Goal: Task Accomplishment & Management: Complete application form

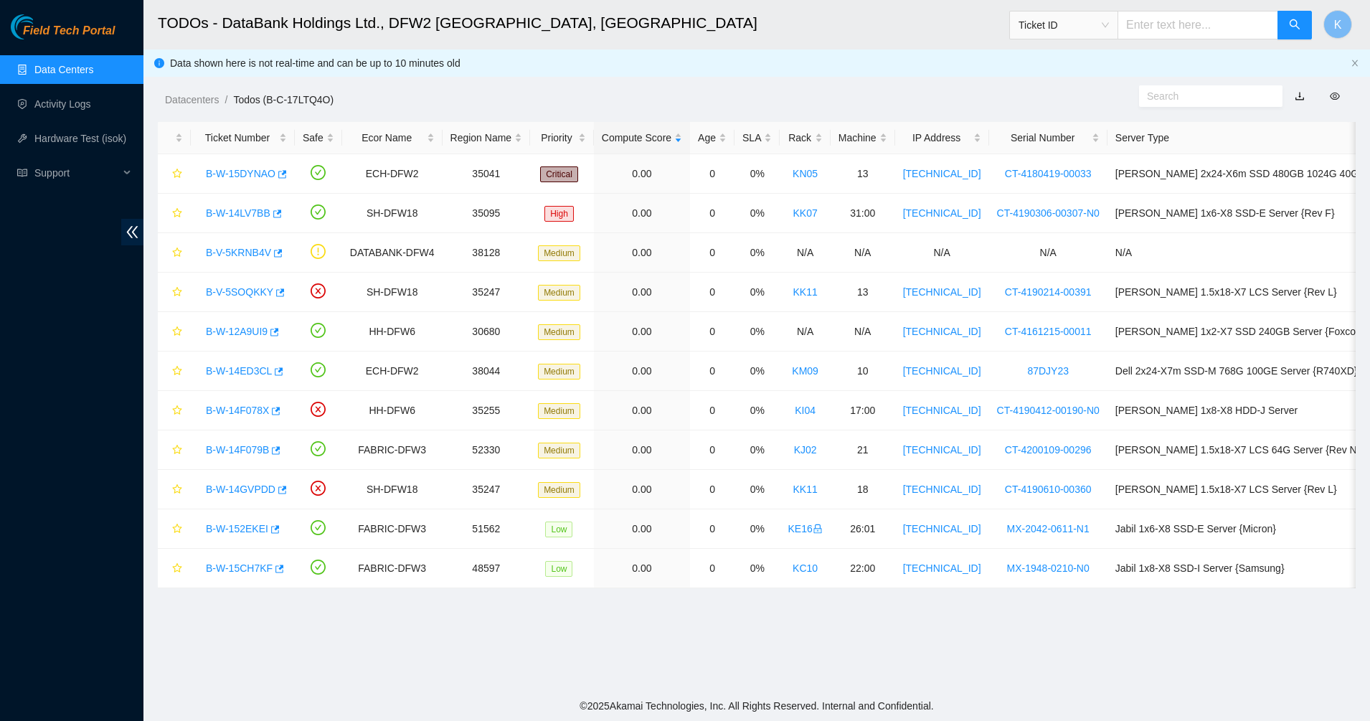
click at [86, 75] on link "Data Centers" at bounding box center [63, 69] width 59 height 11
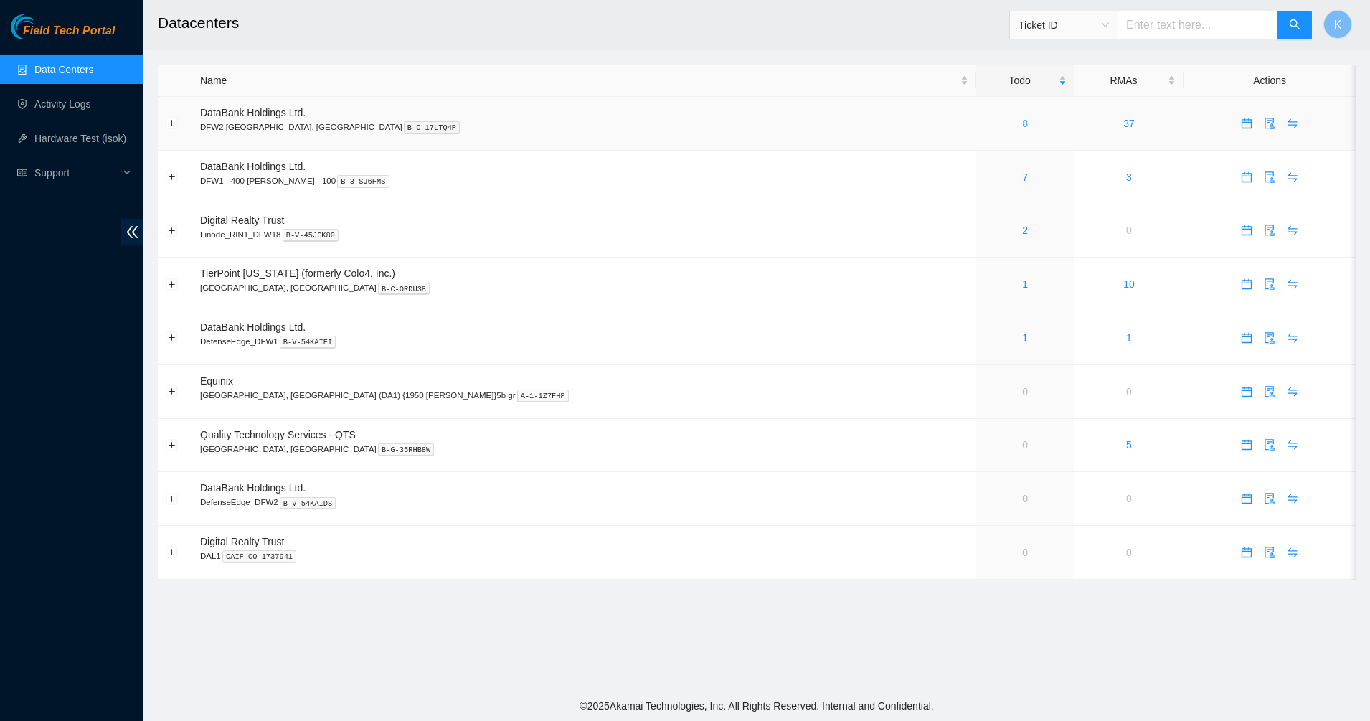
click at [1022, 122] on link "8" at bounding box center [1025, 123] width 6 height 11
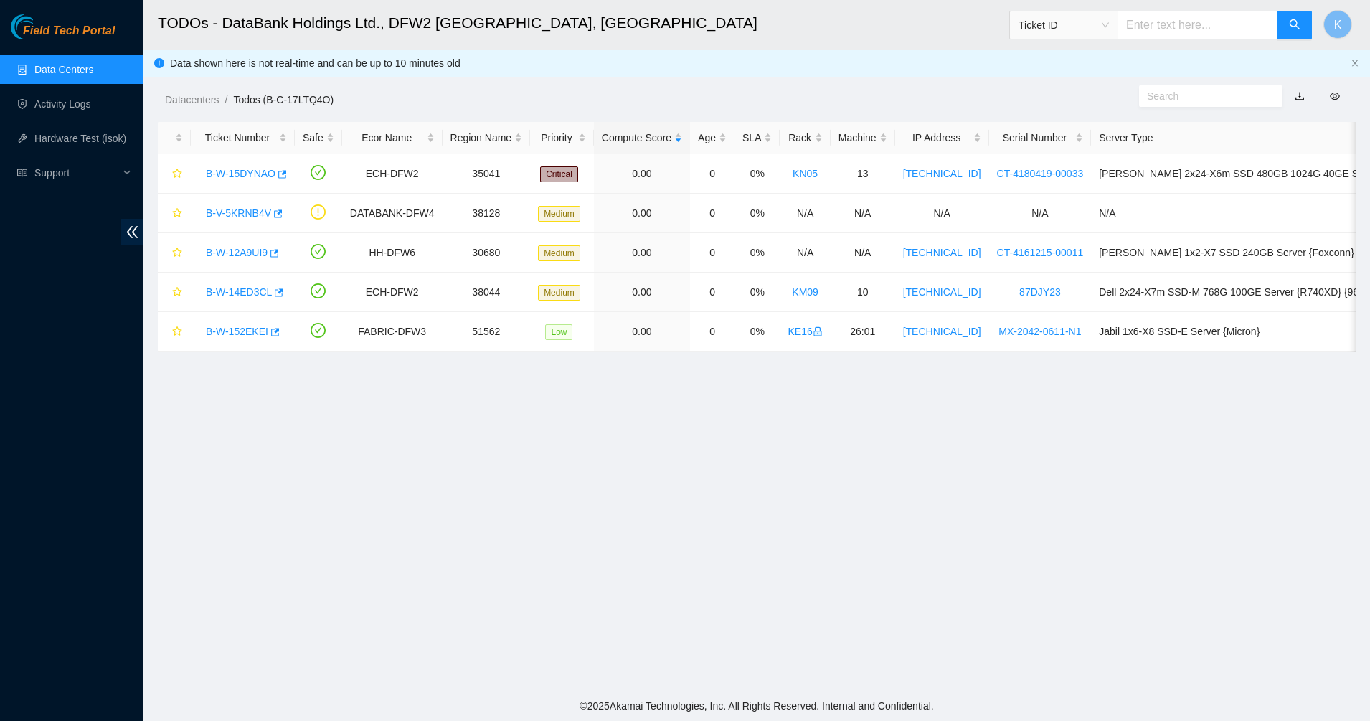
click at [82, 68] on link "Data Centers" at bounding box center [63, 69] width 59 height 11
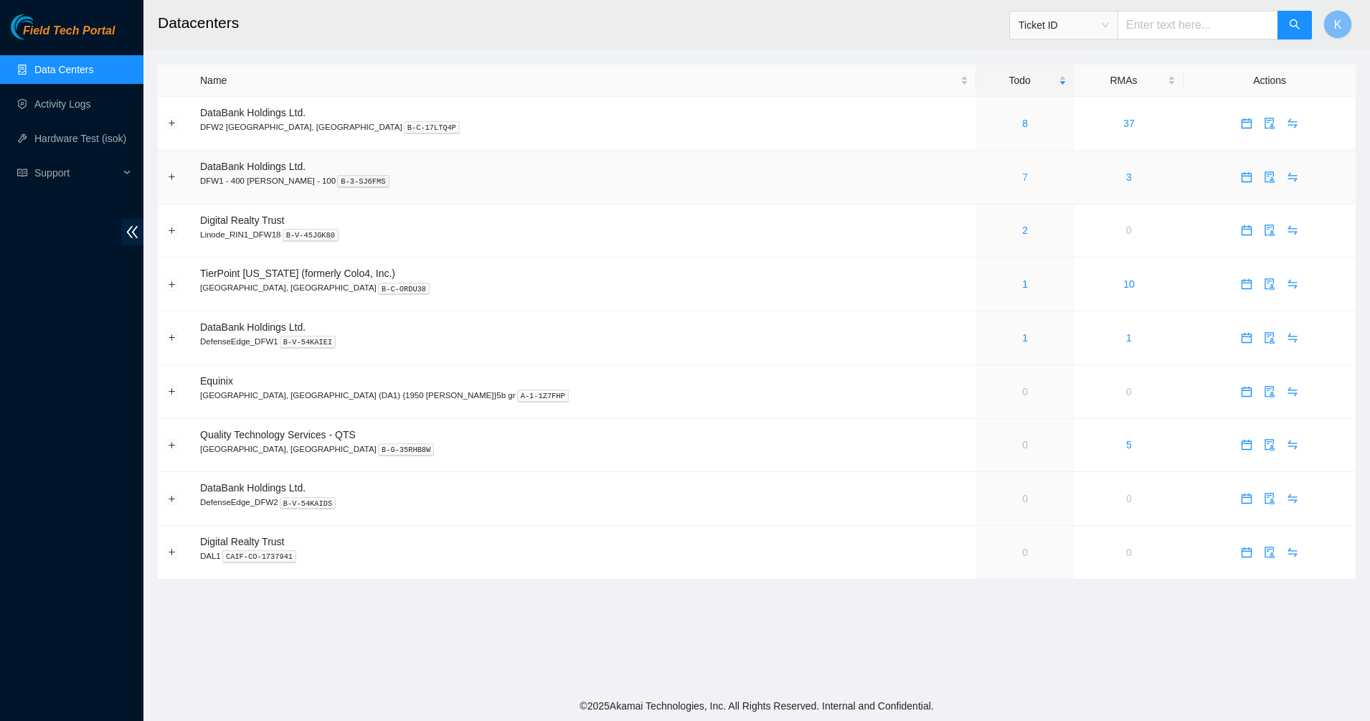
click at [1022, 175] on link "7" at bounding box center [1025, 176] width 6 height 11
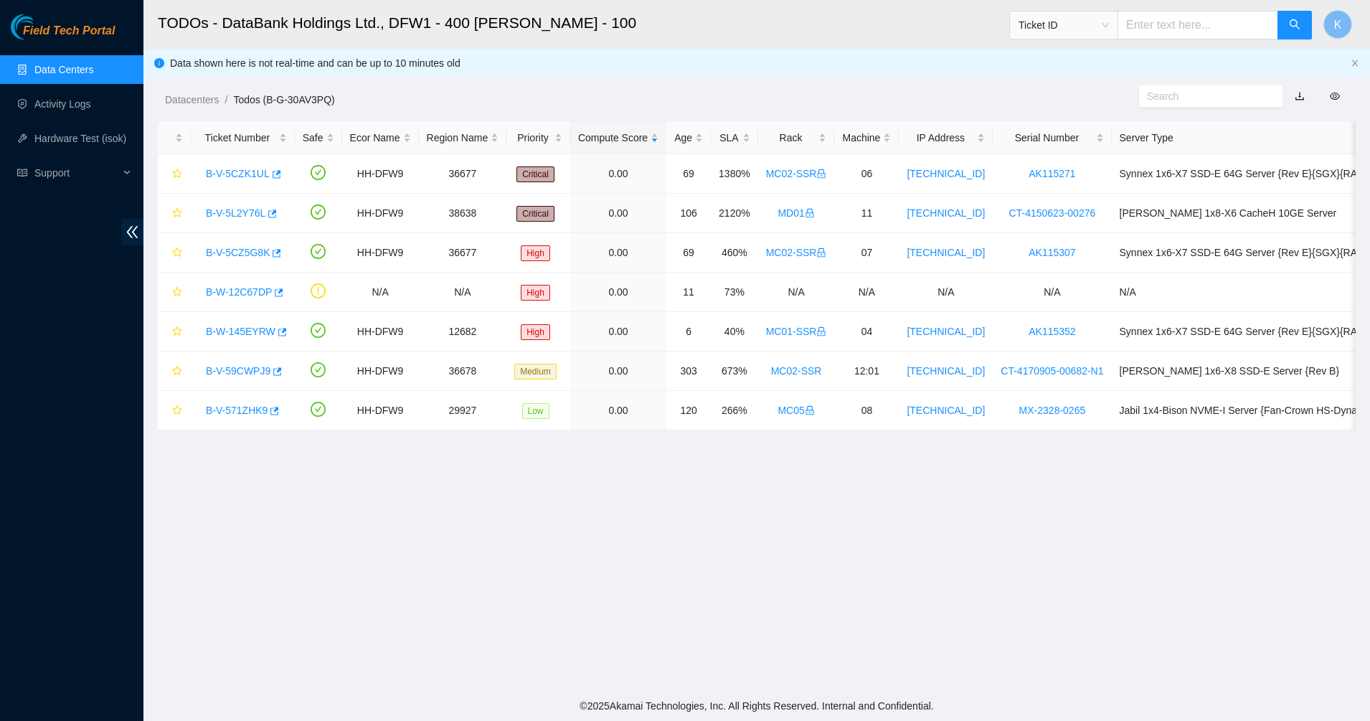
click at [73, 65] on link "Data Centers" at bounding box center [63, 69] width 59 height 11
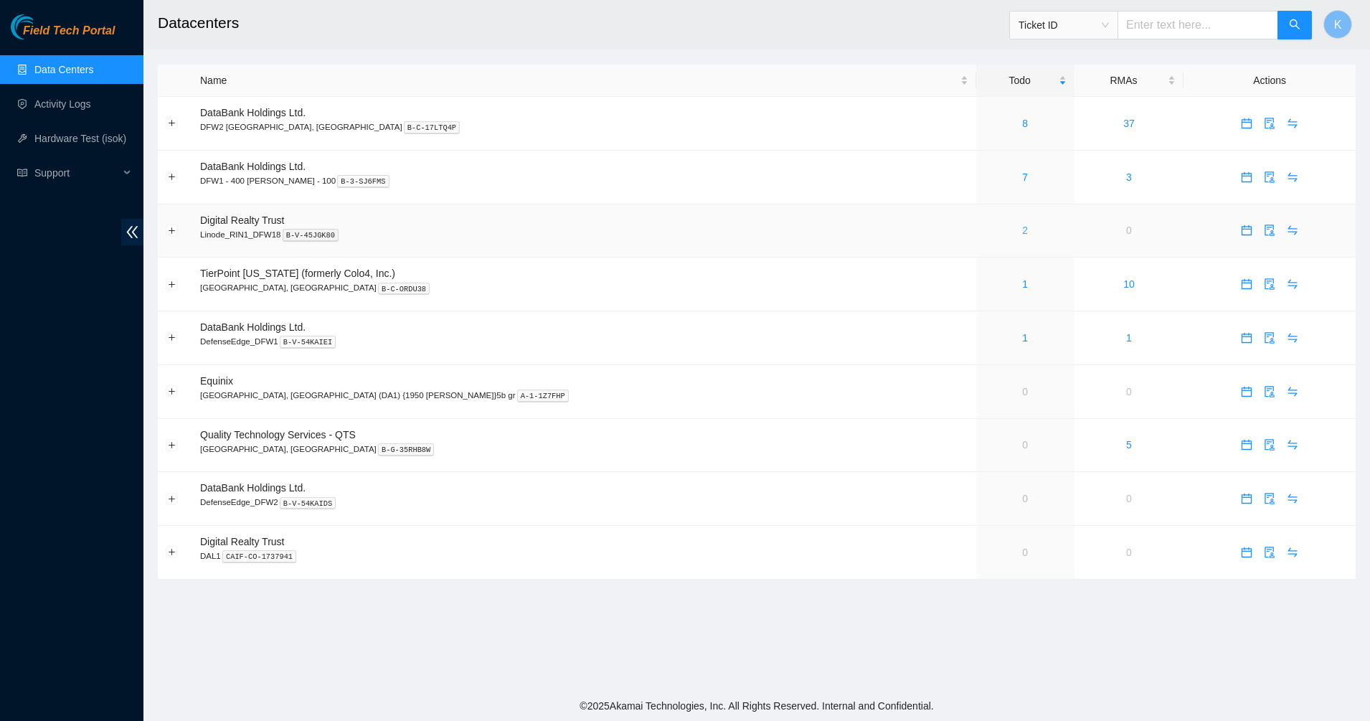
click at [1022, 229] on link "2" at bounding box center [1025, 229] width 6 height 11
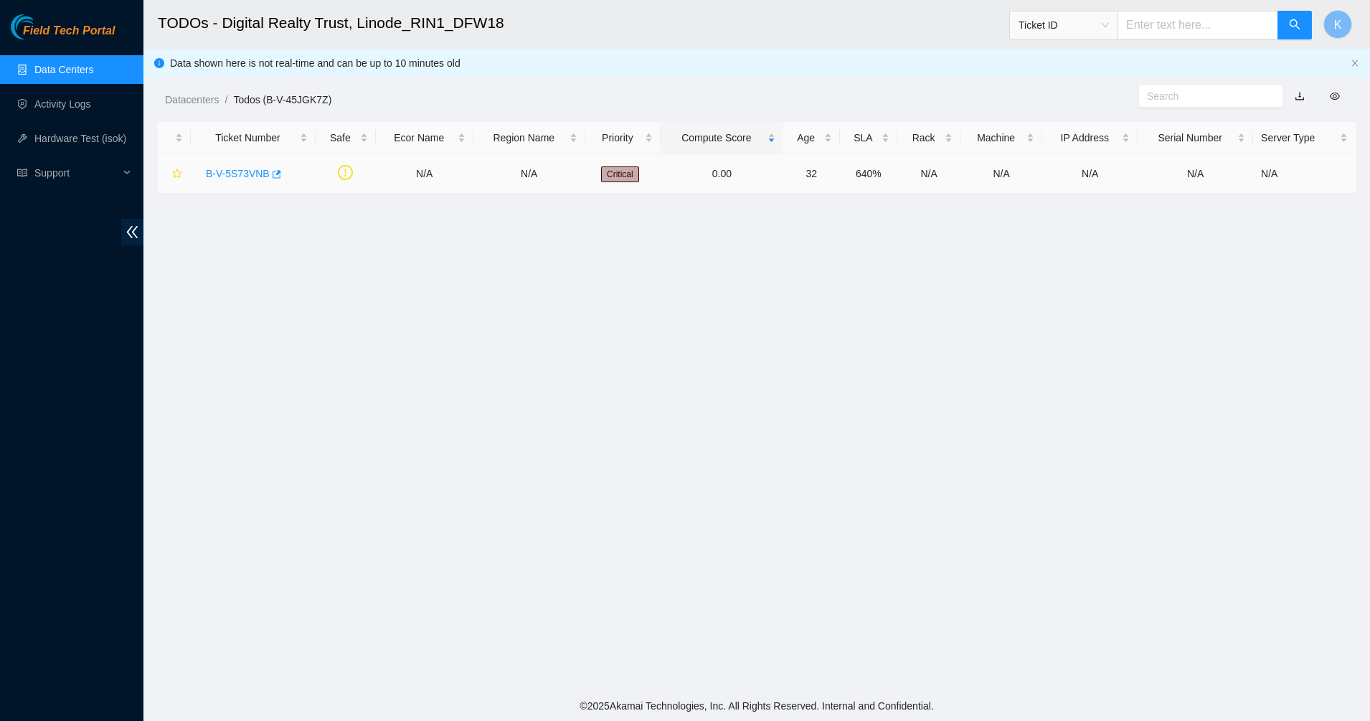
click at [245, 176] on link "B-V-5S73VNB" at bounding box center [238, 173] width 64 height 11
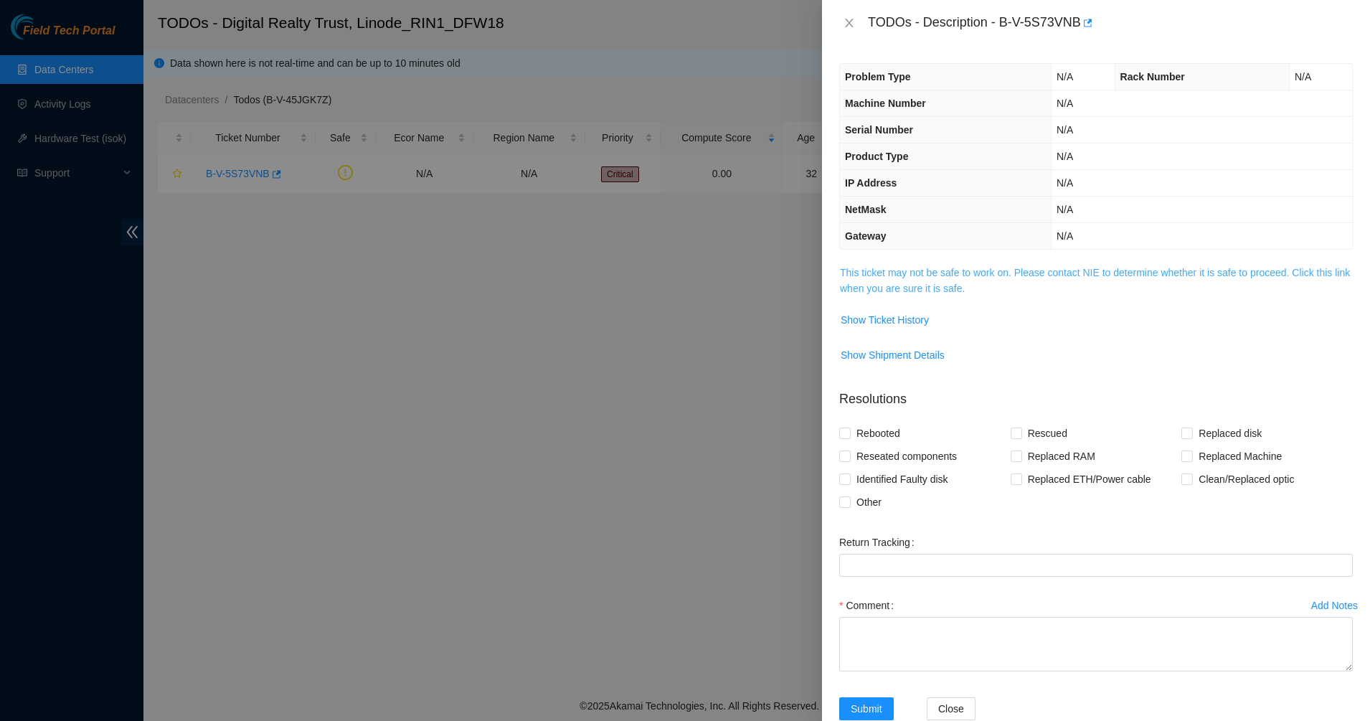
click at [925, 274] on link "This ticket may not be safe to work on. Please contact NIE to determine whether…" at bounding box center [1095, 280] width 510 height 27
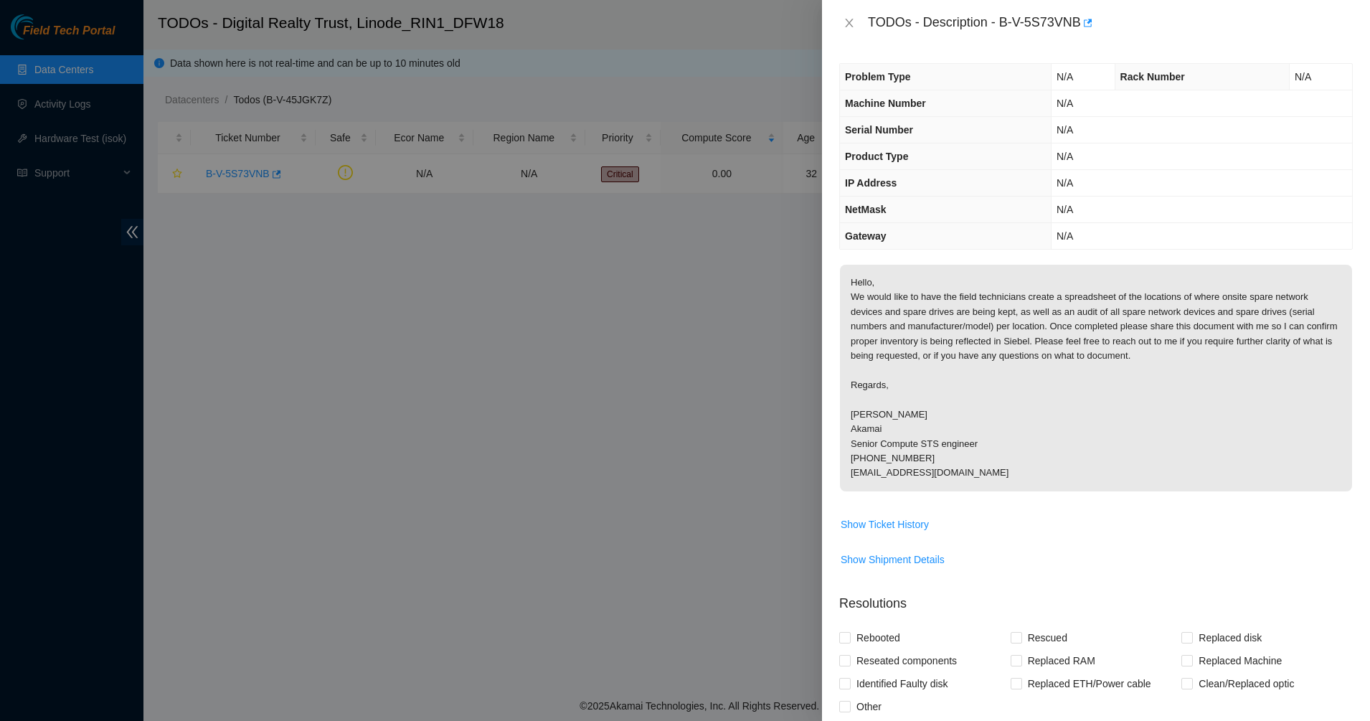
click at [846, 15] on div "TODOs - Description - B-V-5S73VNB" at bounding box center [1096, 22] width 514 height 23
click at [849, 23] on icon "close" at bounding box center [849, 23] width 8 height 9
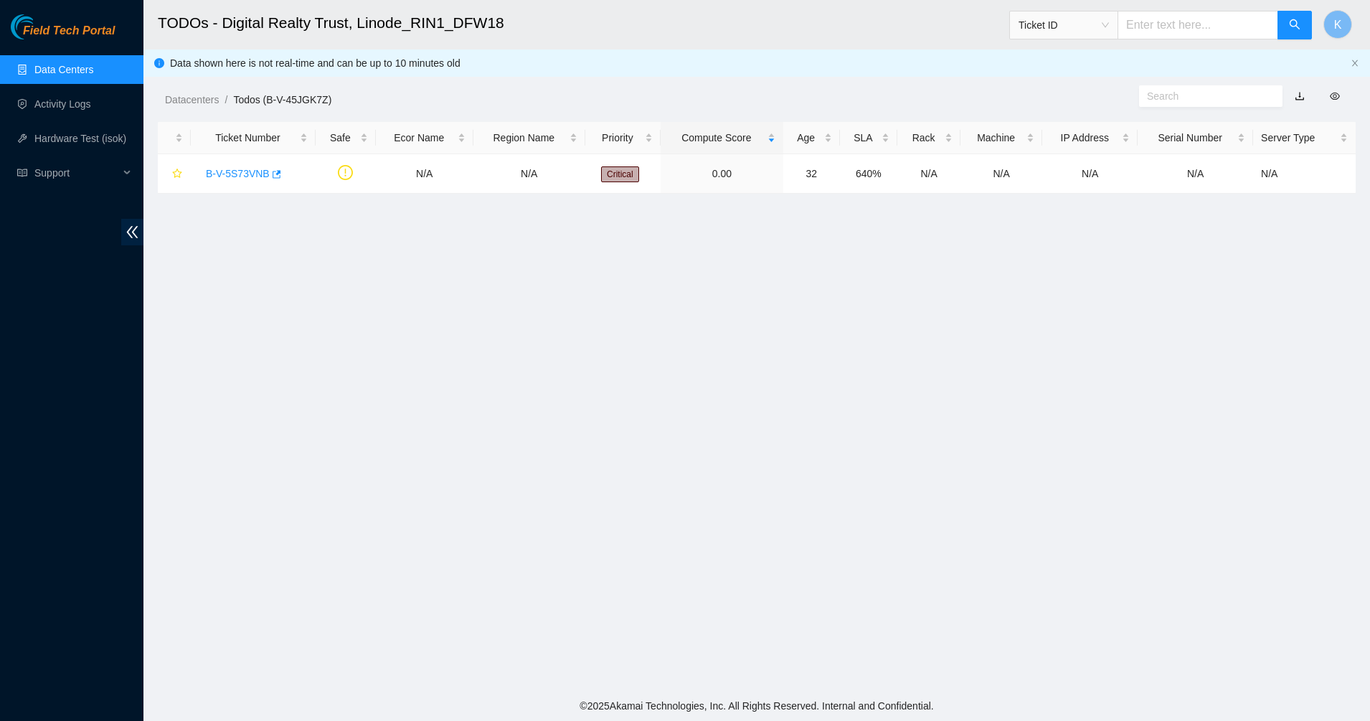
click at [34, 72] on link "Data Centers" at bounding box center [63, 69] width 59 height 11
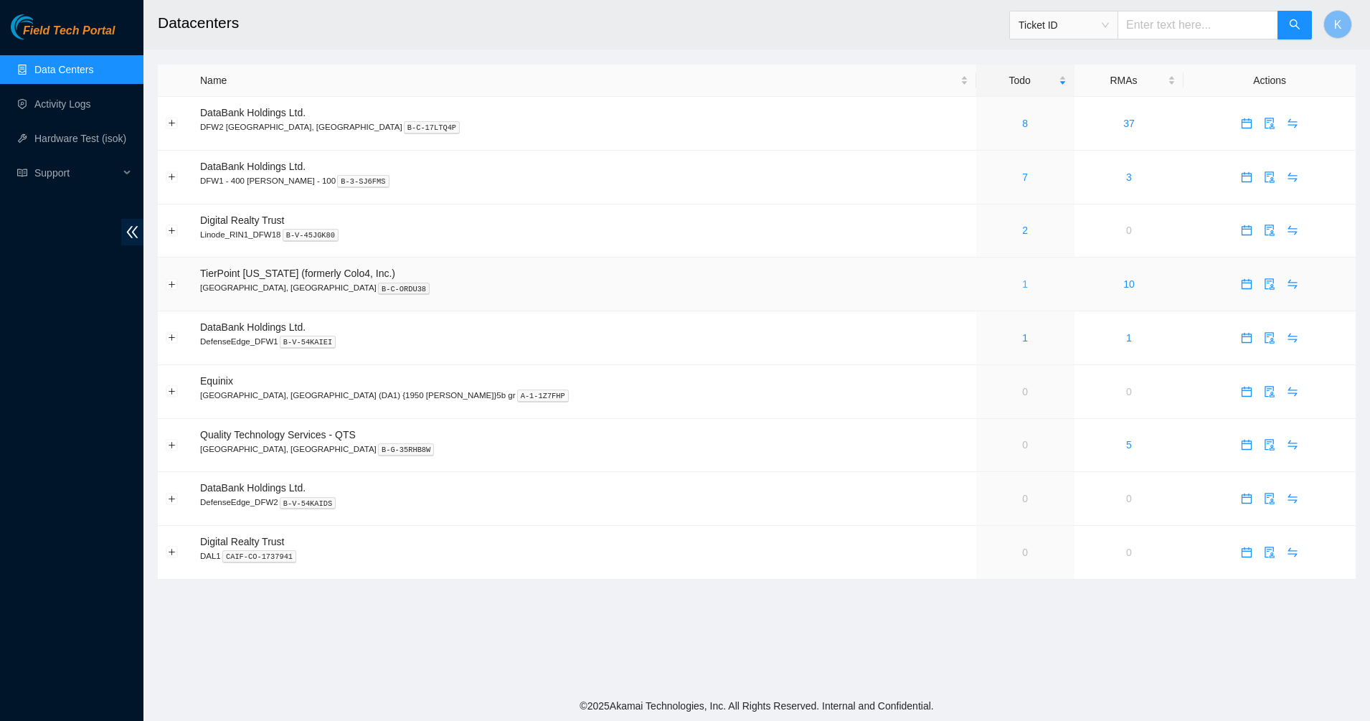
click at [1022, 283] on link "1" at bounding box center [1025, 283] width 6 height 11
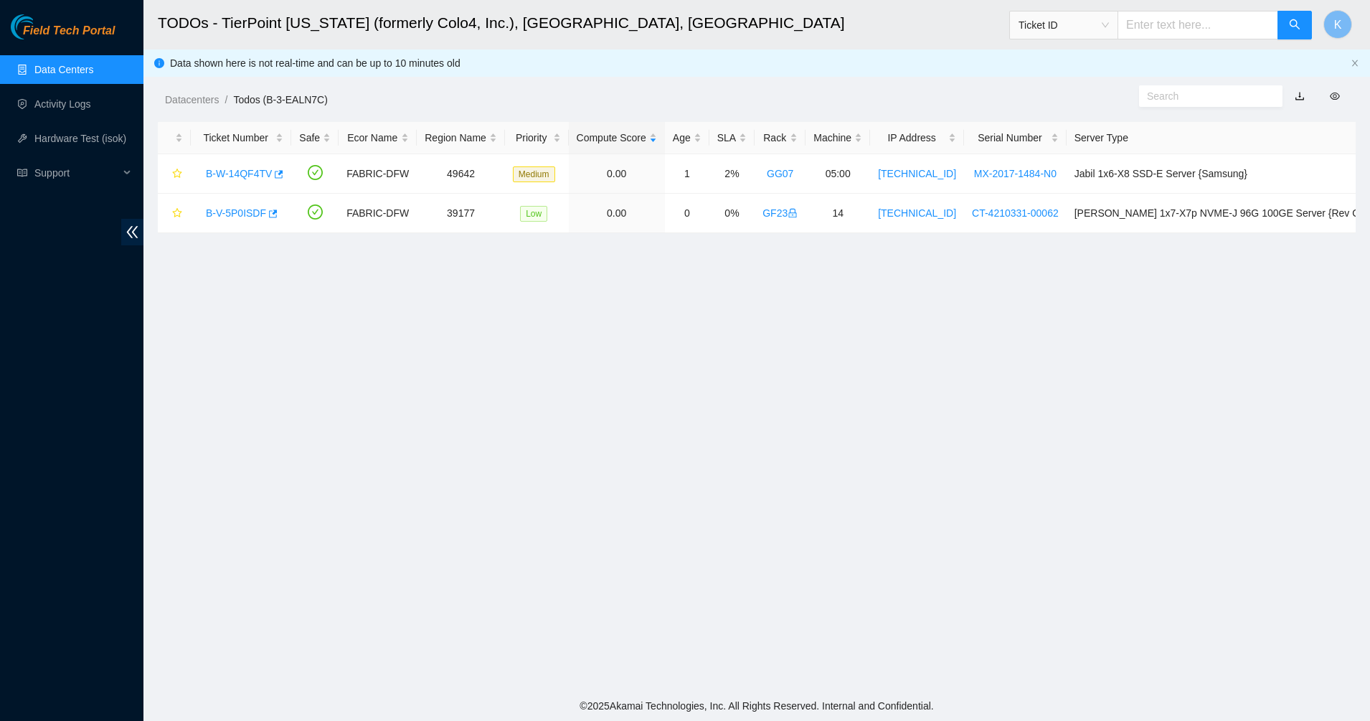
click at [44, 75] on link "Data Centers" at bounding box center [63, 69] width 59 height 11
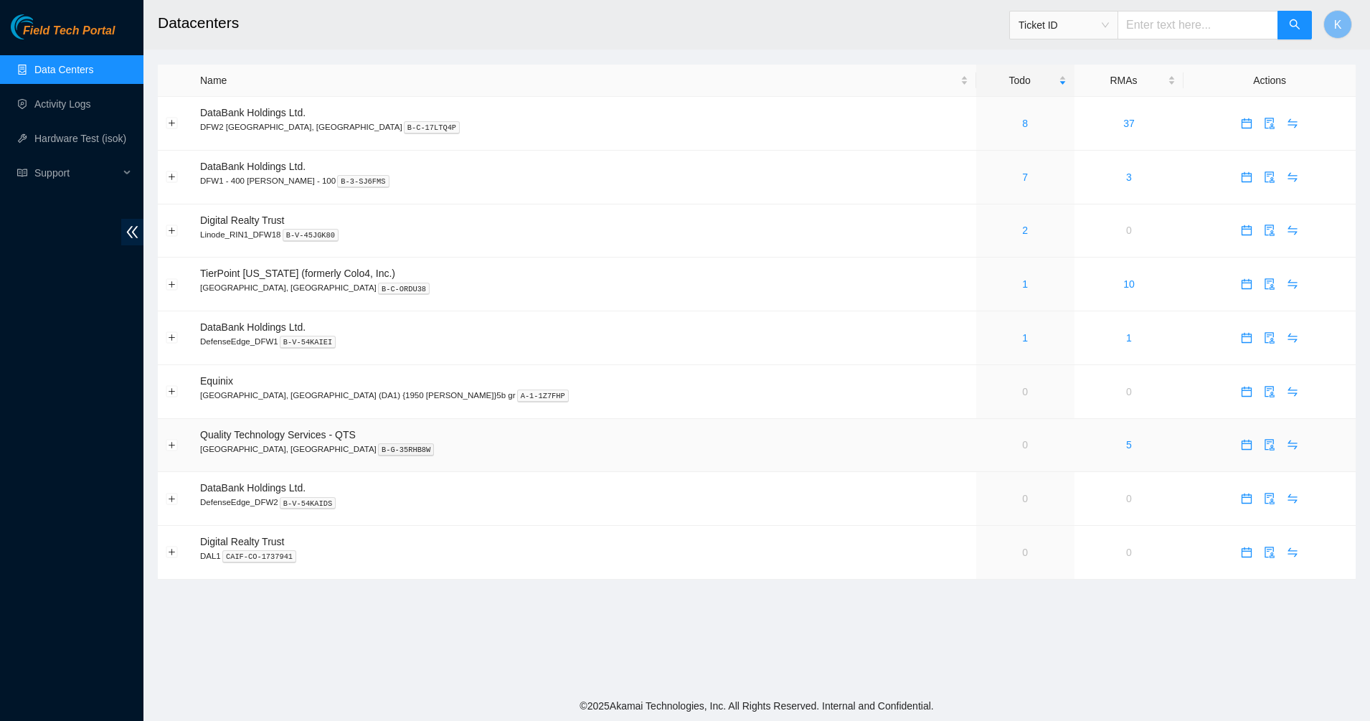
click at [1022, 445] on link "0" at bounding box center [1025, 444] width 6 height 11
click at [758, 453] on p "Irving, TX B-G-35RHB8W" at bounding box center [584, 449] width 768 height 13
click at [1022, 176] on link "5" at bounding box center [1025, 176] width 6 height 11
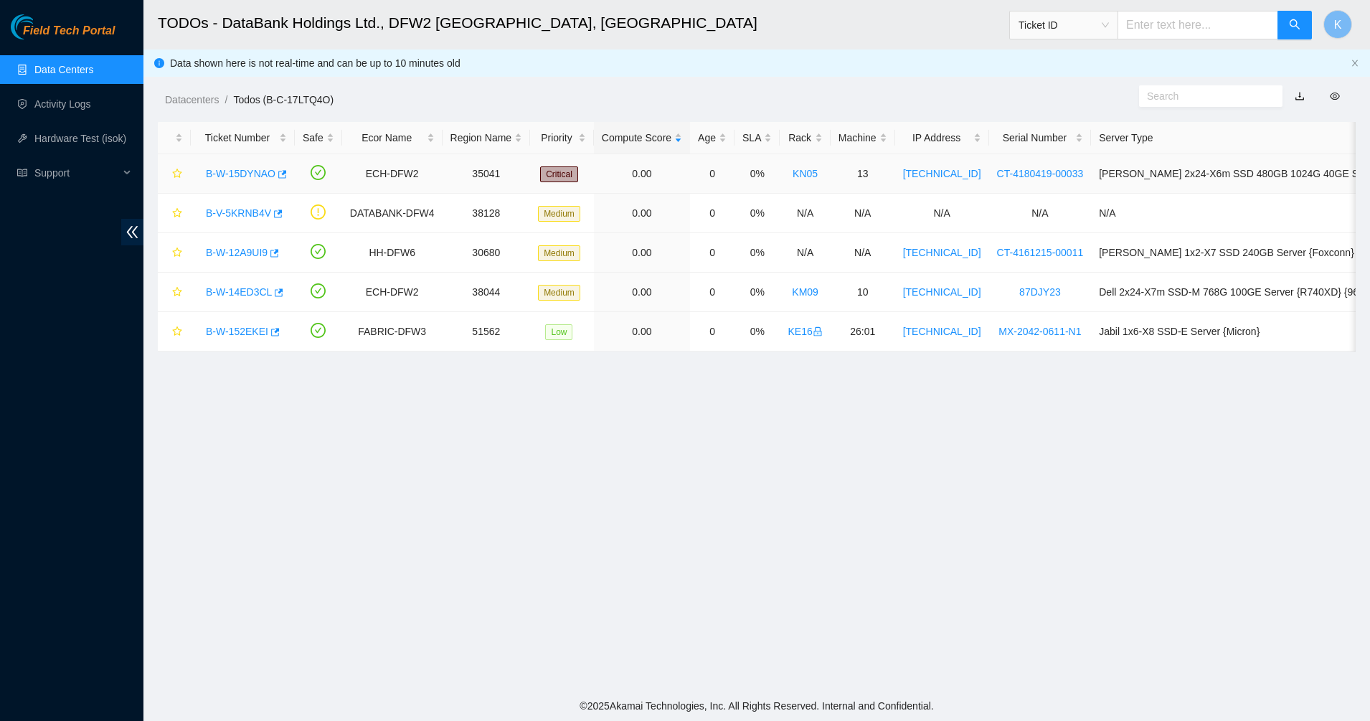
click at [212, 174] on link "B-W-15DYNAO" at bounding box center [241, 173] width 70 height 11
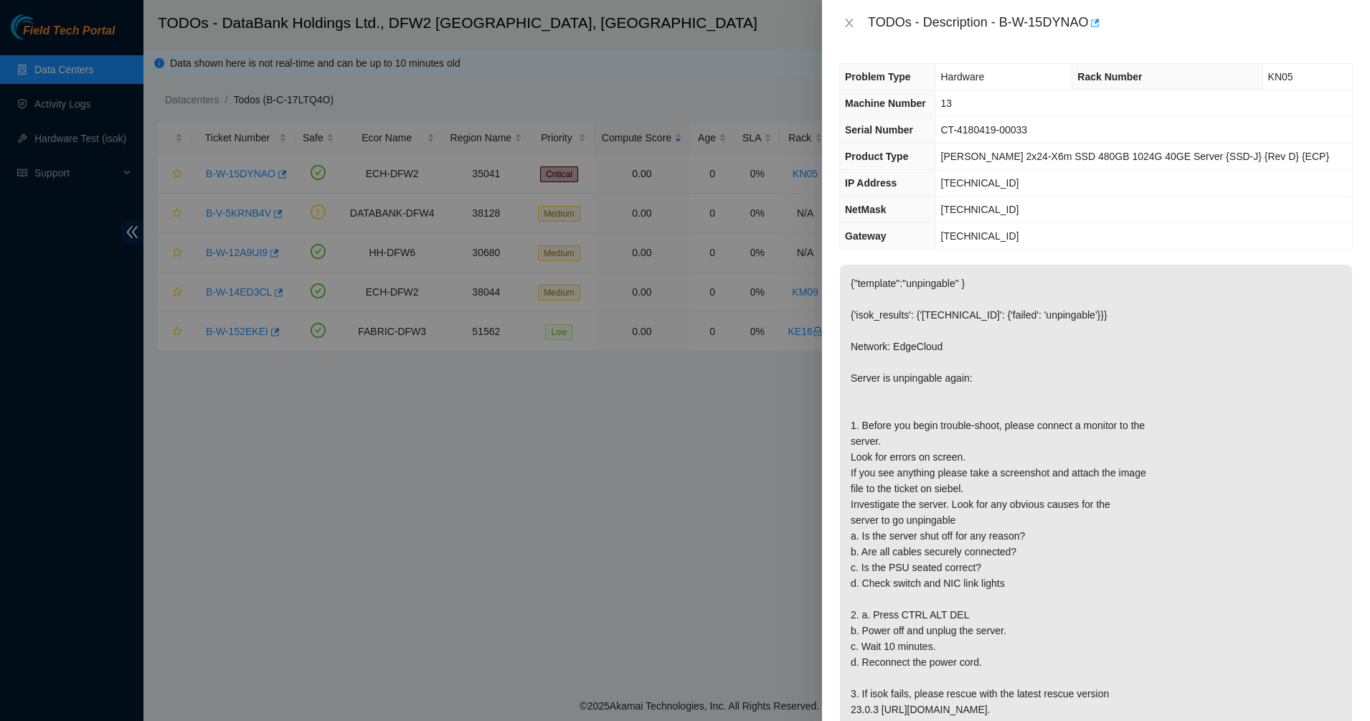
click at [922, 278] on p "{"template":"unpingable" } {'isok_results': {'[TECHNICAL_ID]': {'failed': 'unpi…" at bounding box center [1096, 512] width 512 height 495
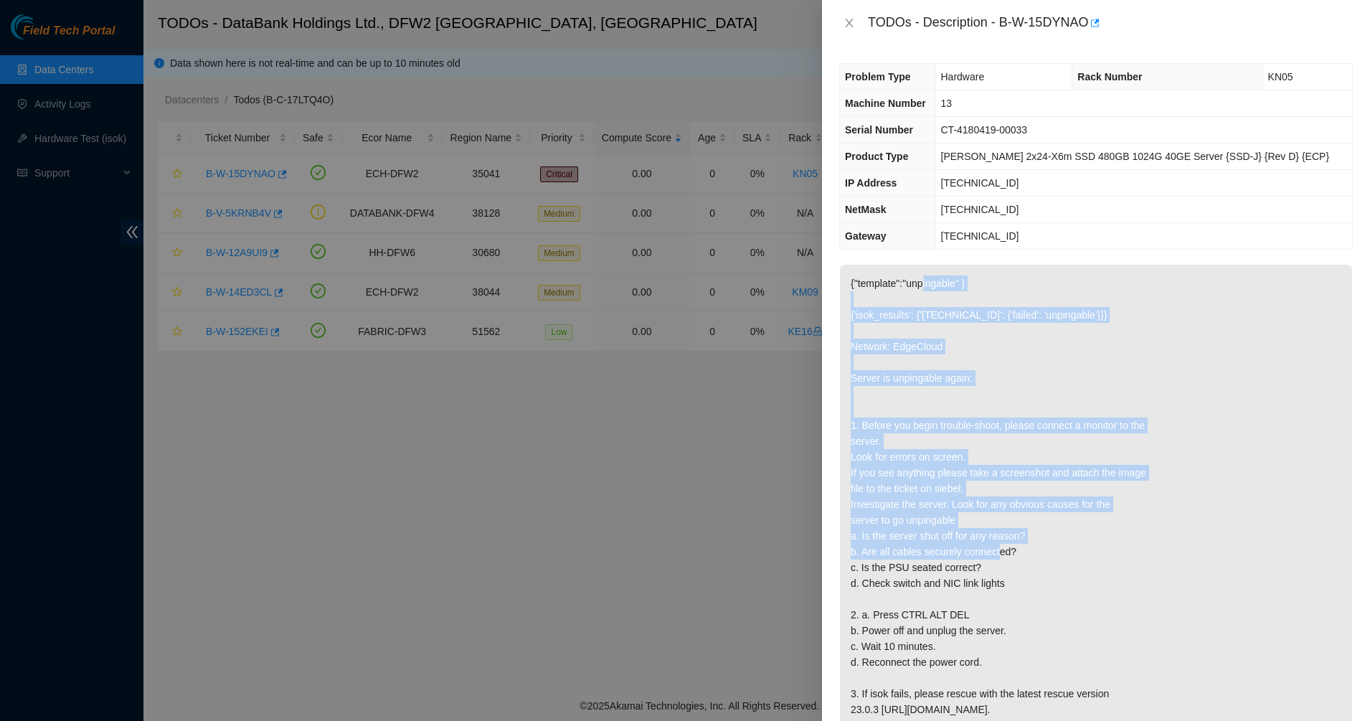
drag, startPoint x: 947, startPoint y: 383, endPoint x: 1038, endPoint y: 556, distance: 195.1
click at [1038, 556] on p "{"template":"unpingable" } {'isok_results': {'96.17.195.7': {'failed': 'unpinga…" at bounding box center [1096, 512] width 512 height 495
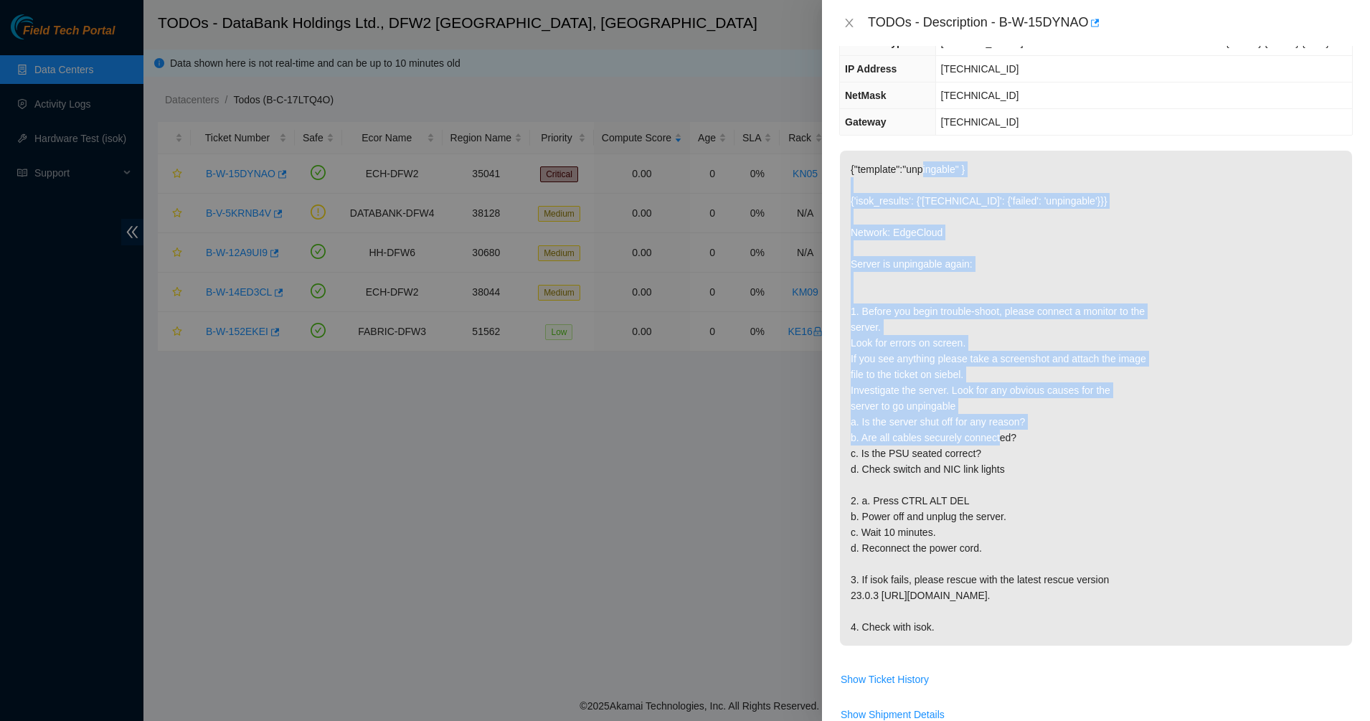
scroll to position [269, 0]
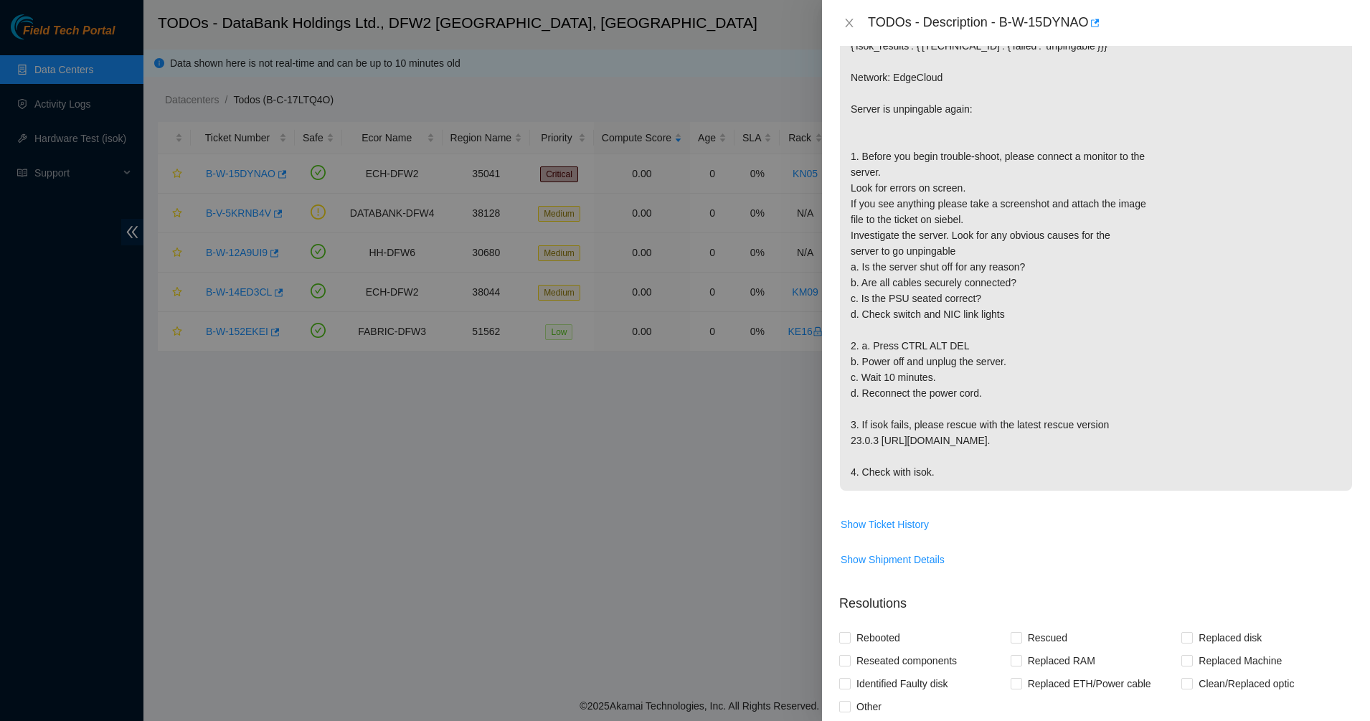
click at [1038, 501] on span "{"template":"unpingable" } {'isok_results': {'96.17.195.7': {'failed': 'unpinga…" at bounding box center [1096, 248] width 512 height 505
drag, startPoint x: 969, startPoint y: 459, endPoint x: 912, endPoint y: 312, distance: 157.6
click at [912, 312] on p "{"template":"unpingable" } {'isok_results': {'96.17.195.7': {'failed': 'unpinga…" at bounding box center [1096, 243] width 512 height 495
click at [909, 308] on p "{"template":"unpingable" } {'isok_results': {'96.17.195.7': {'failed': 'unpinga…" at bounding box center [1096, 243] width 512 height 495
click at [856, 405] on p "{"template":"unpingable" } {'isok_results': {'96.17.195.7': {'failed': 'unpinga…" at bounding box center [1096, 243] width 512 height 495
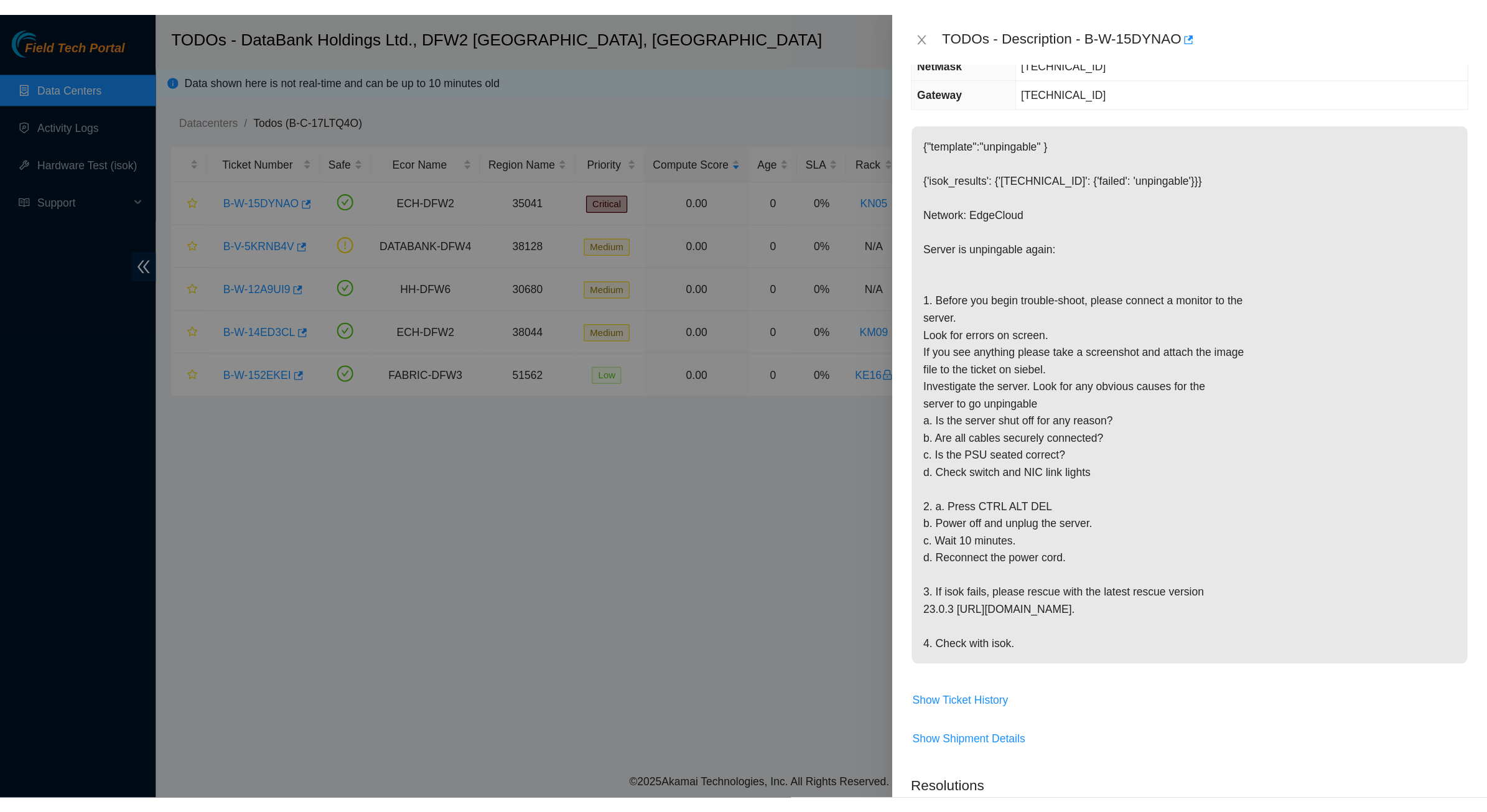
scroll to position [0, 0]
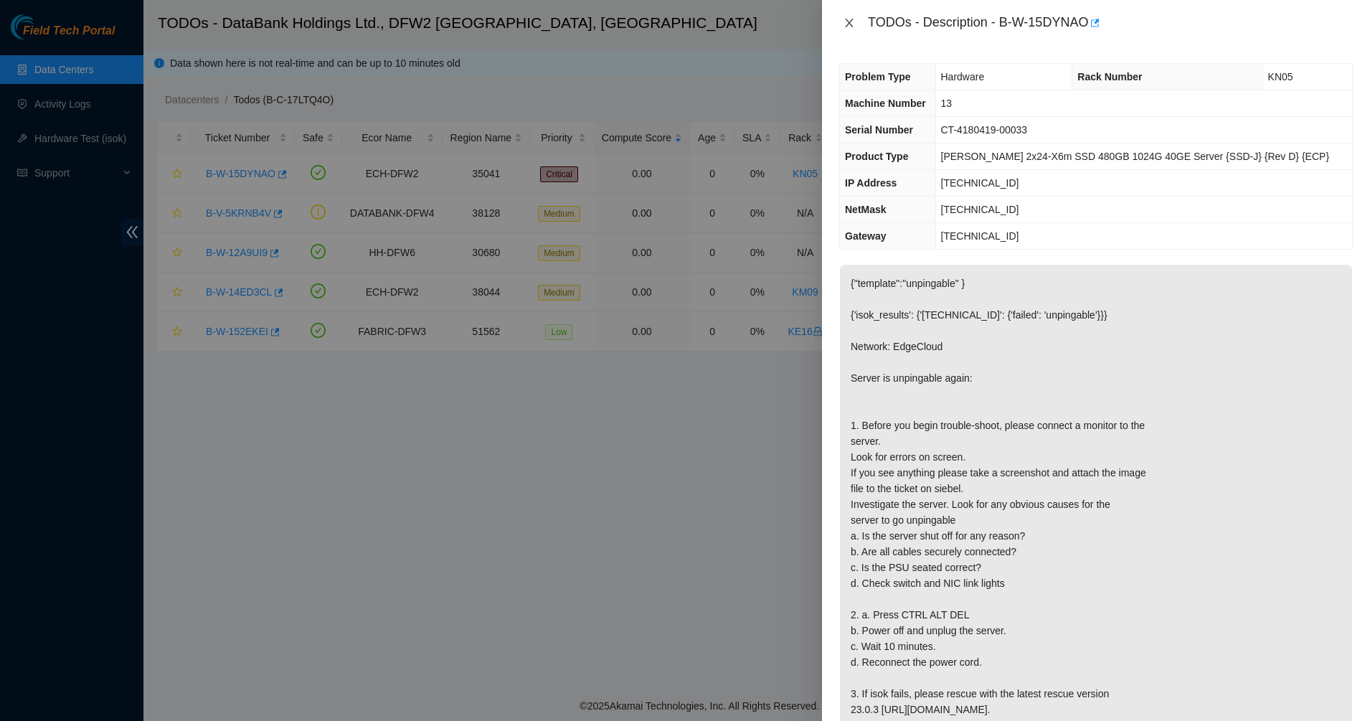
click at [851, 22] on icon "close" at bounding box center [849, 23] width 8 height 9
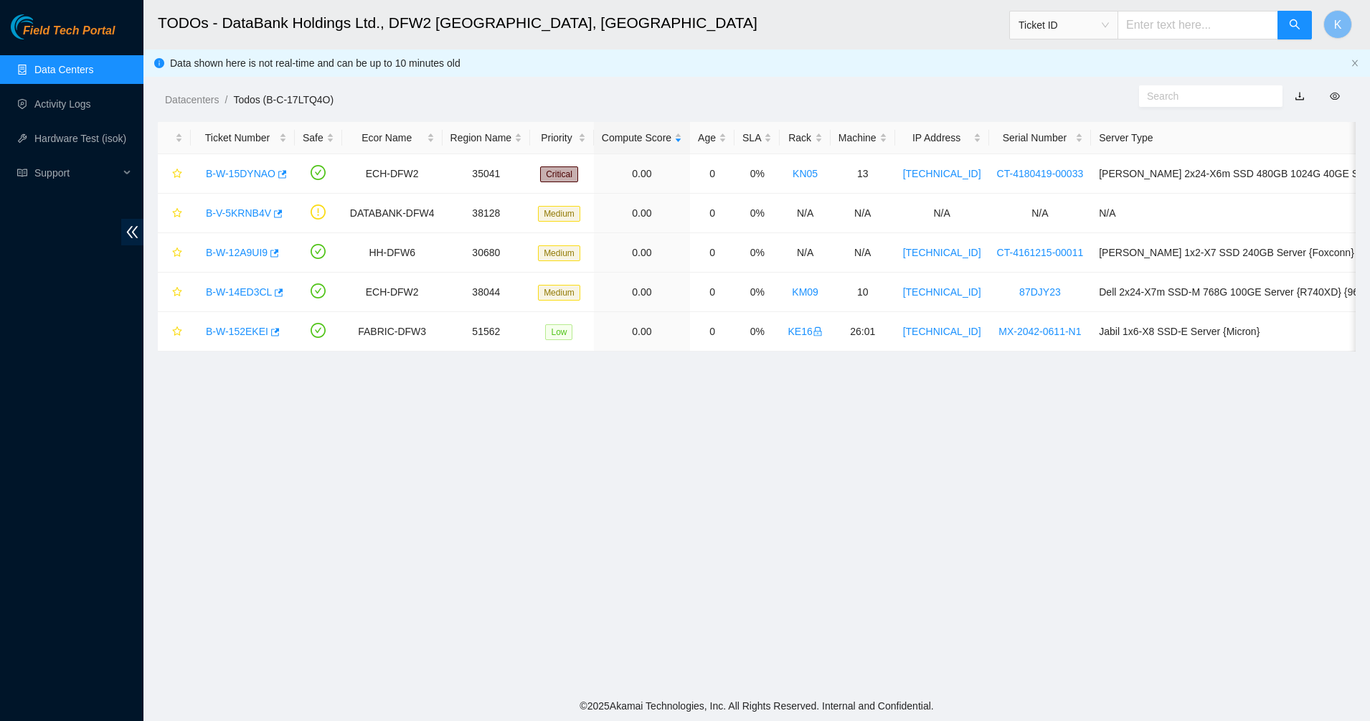
click at [739, 83] on div "Datacenters / Todos (B-C-17LTQ4O) /" at bounding box center [603, 67] width 920 height 80
click at [81, 98] on link "Activity Logs" at bounding box center [62, 103] width 57 height 11
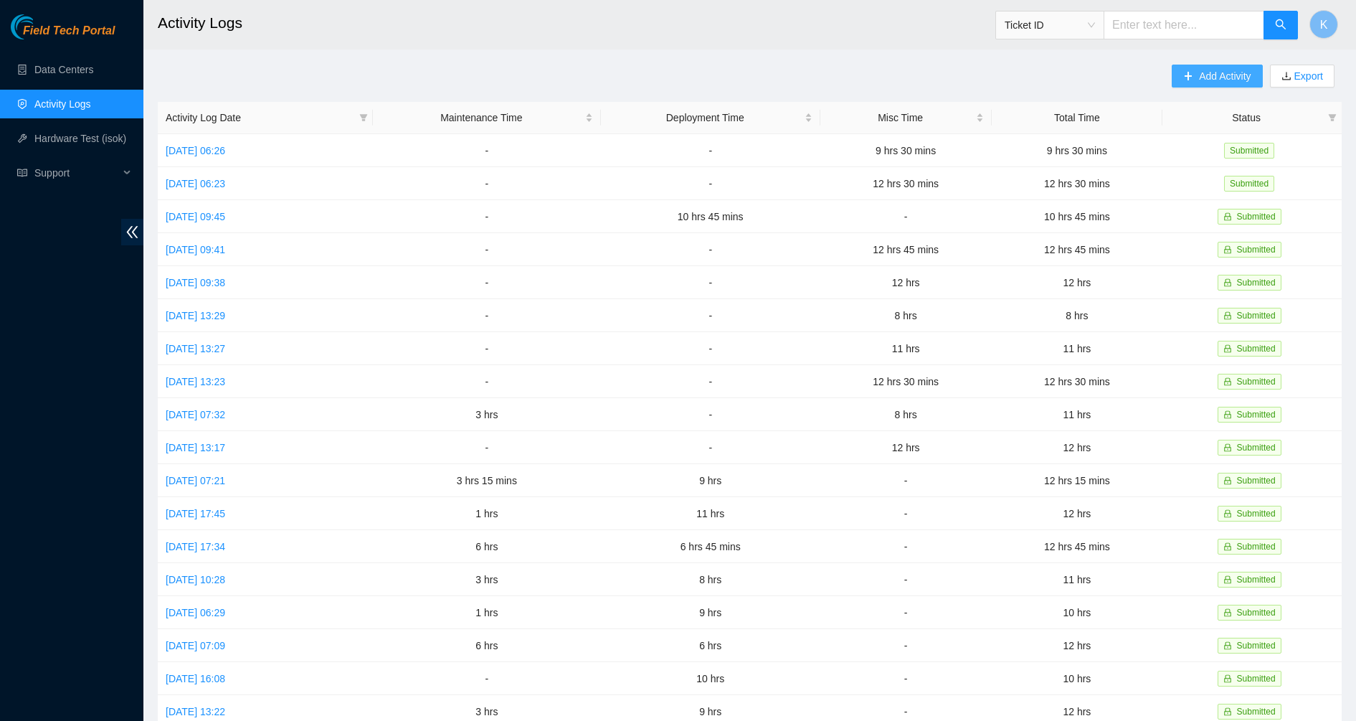
click at [1228, 72] on span "Add Activity" at bounding box center [1225, 76] width 52 height 16
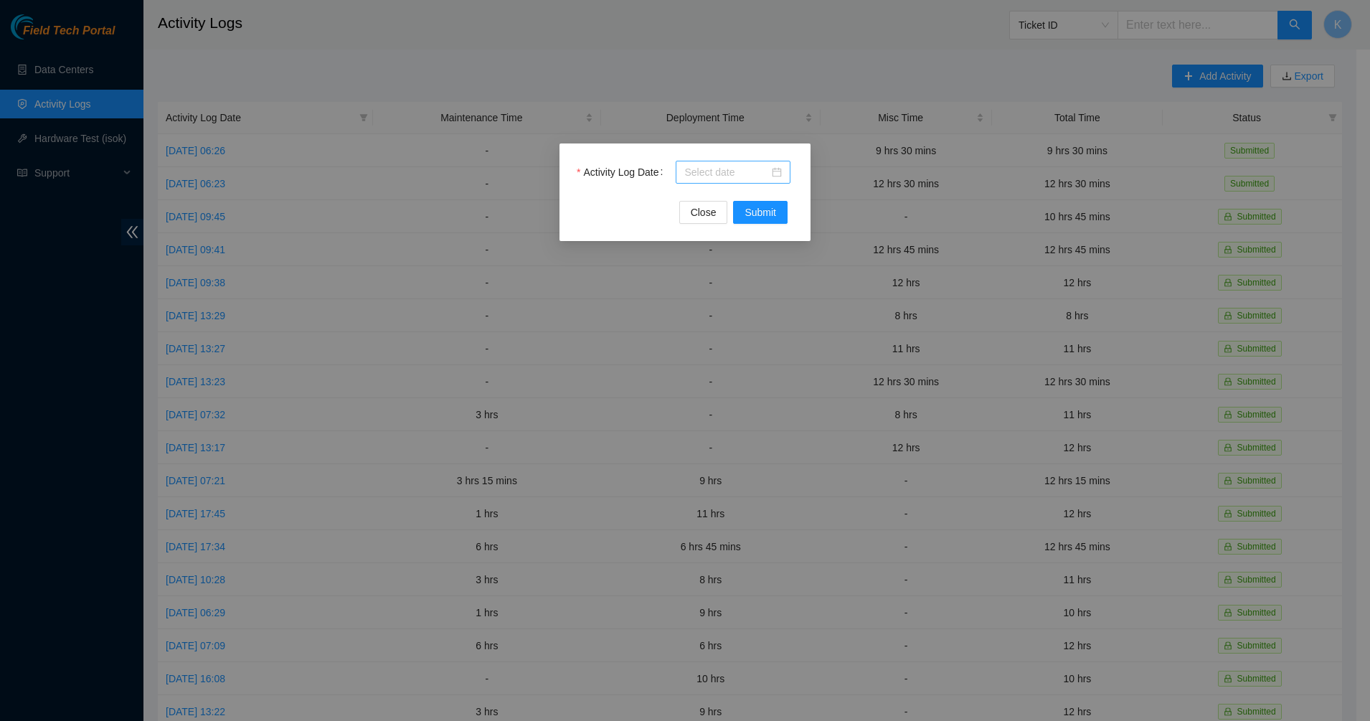
click at [781, 167] on div at bounding box center [733, 172] width 98 height 16
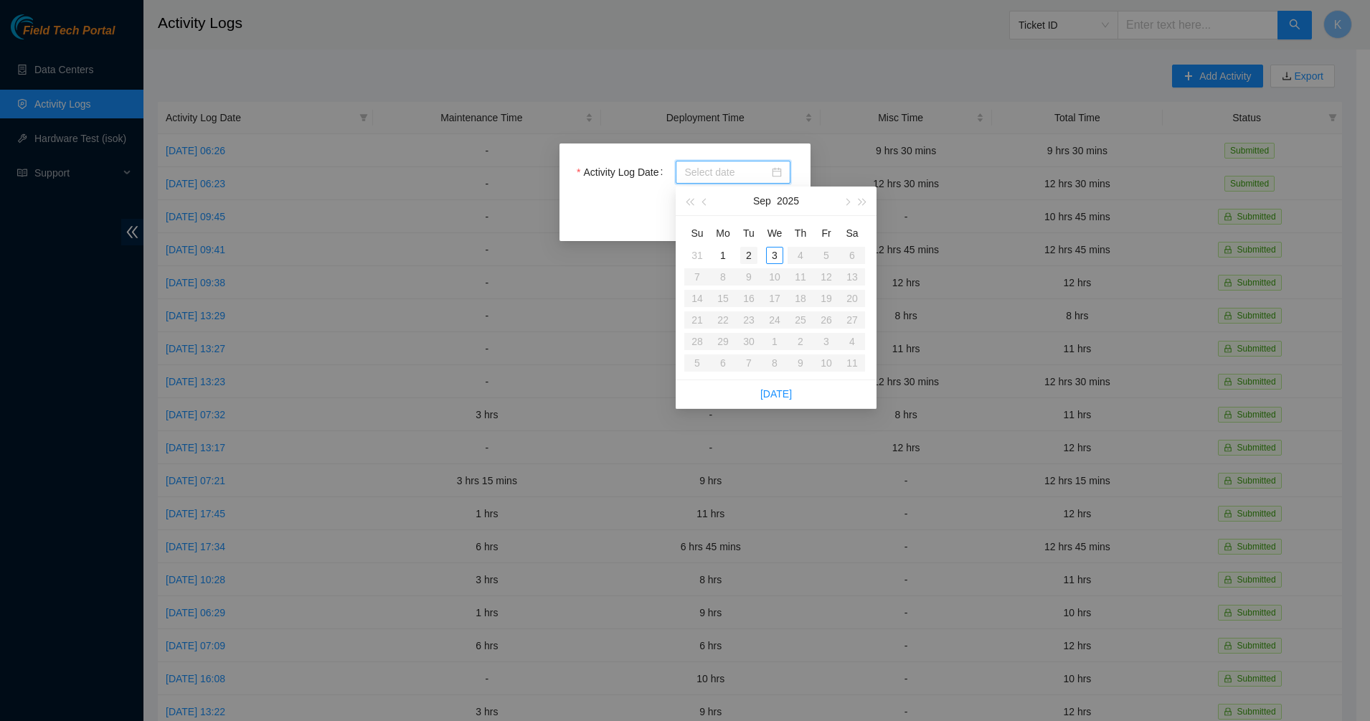
type input "2025-09-02"
click at [752, 257] on div "2" at bounding box center [748, 255] width 17 height 17
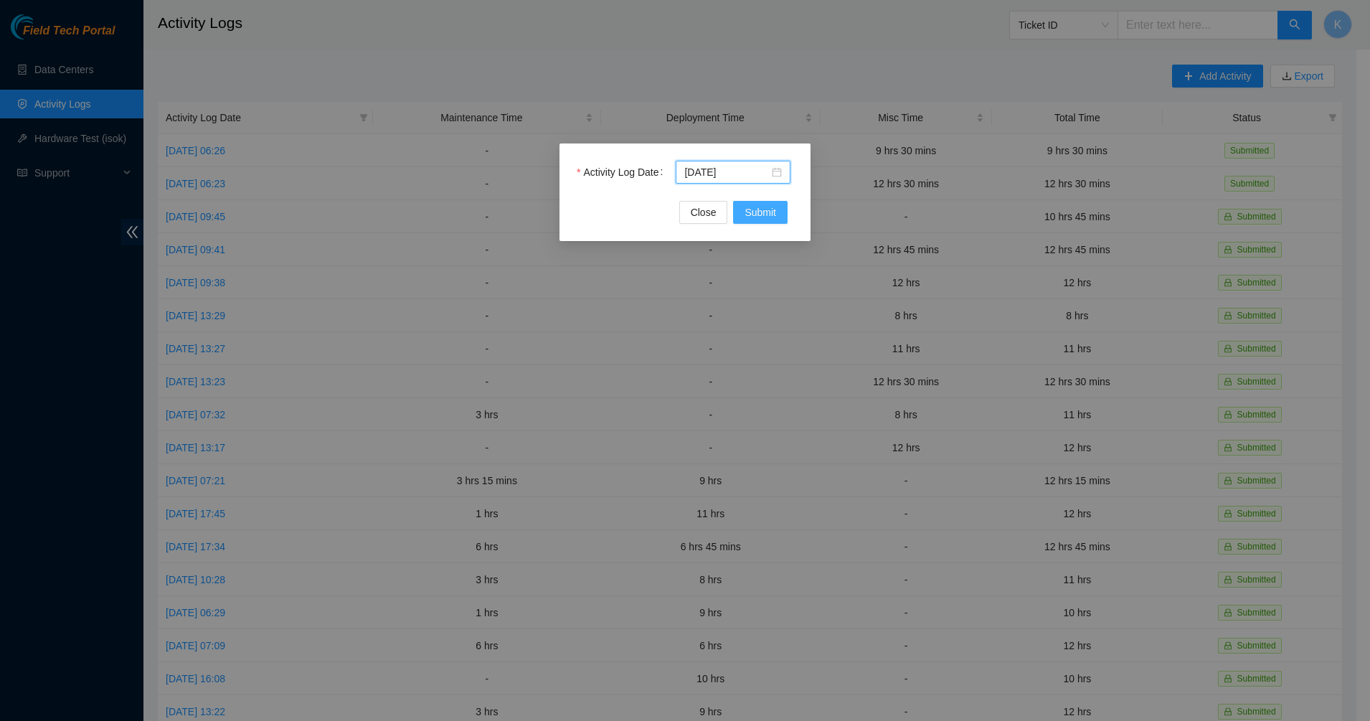
click at [756, 219] on span "Submit" at bounding box center [760, 212] width 32 height 16
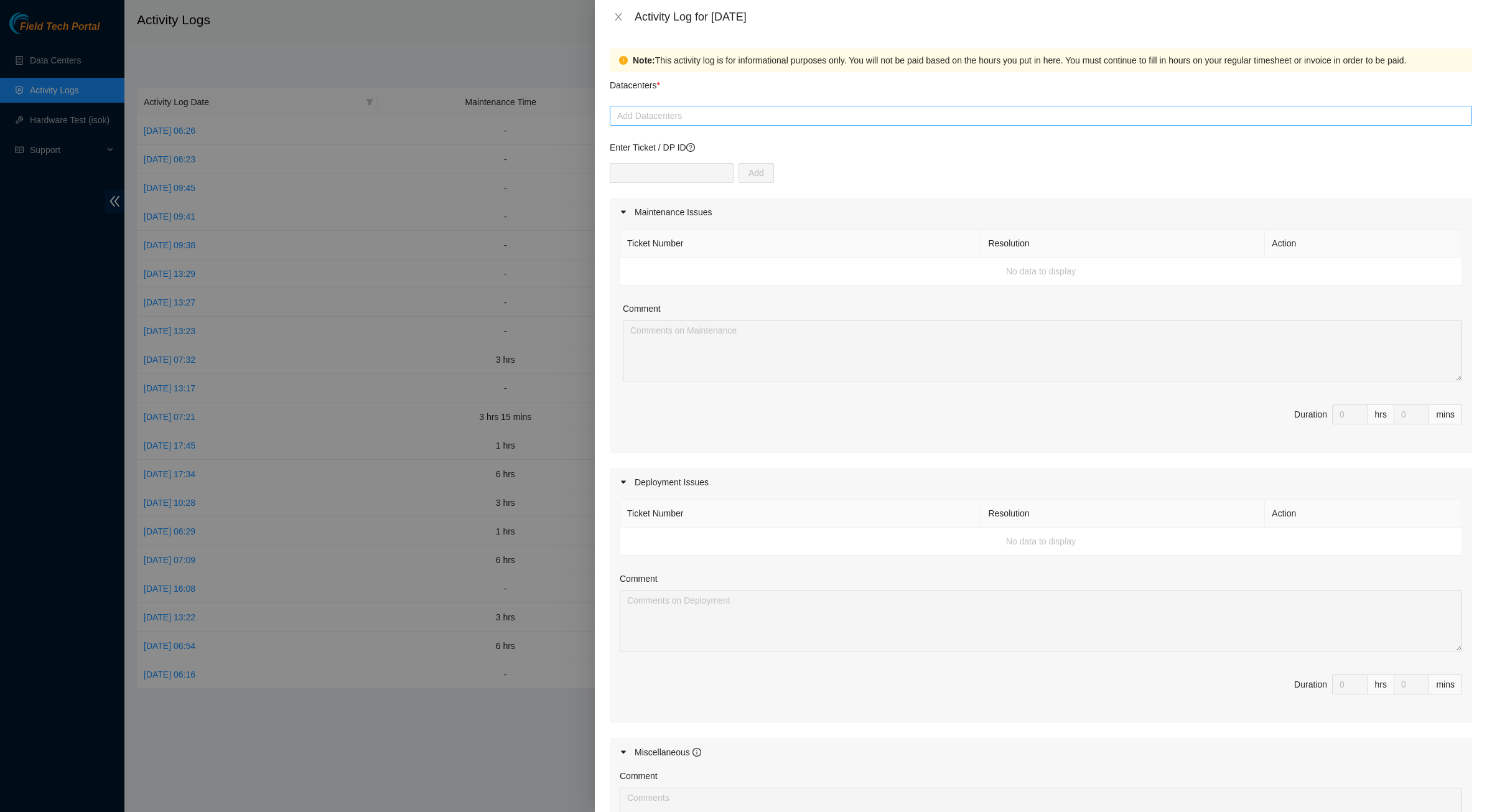
click at [742, 109] on div at bounding box center [1040, 115] width 856 height 15
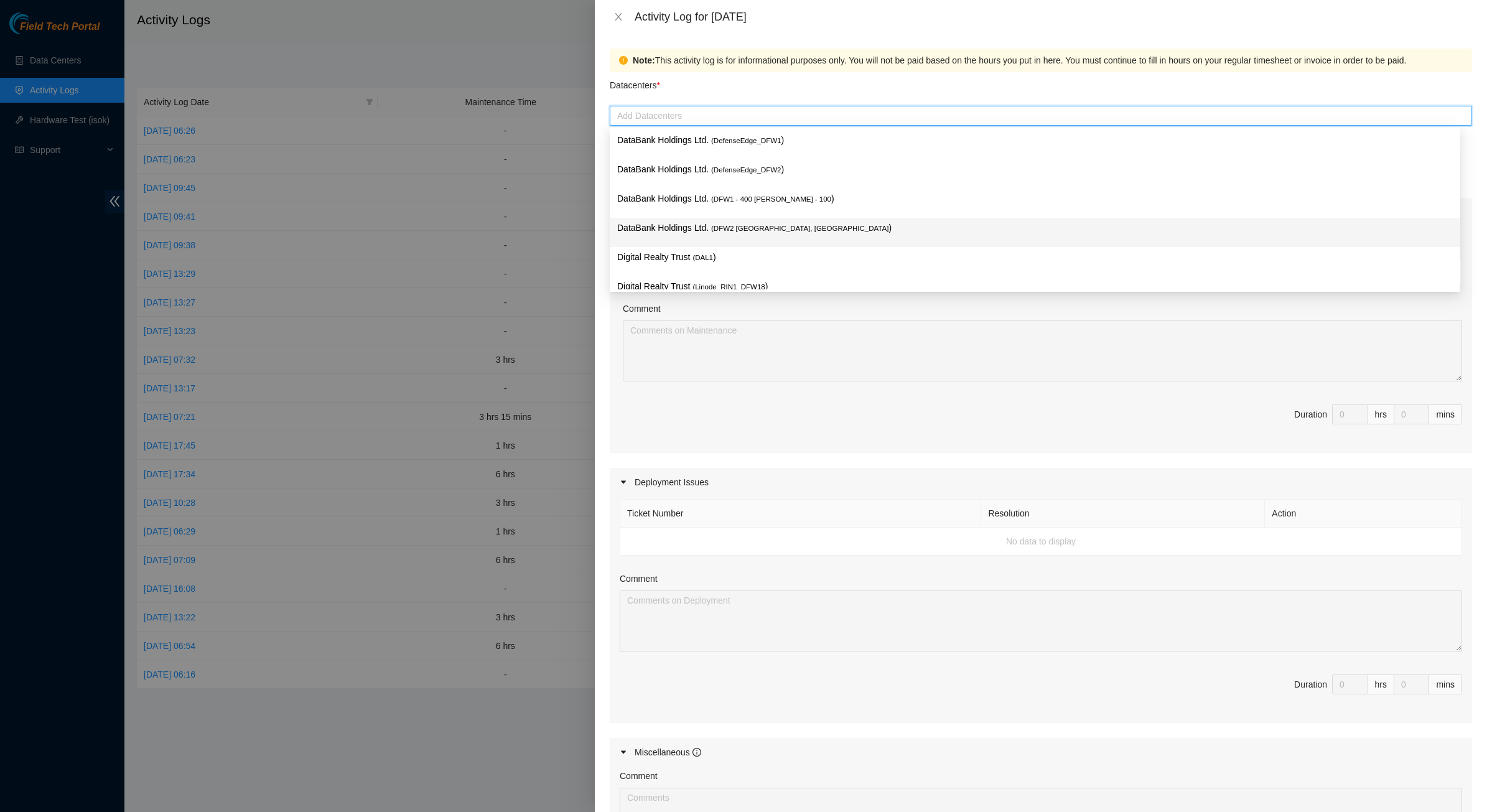
click at [732, 227] on span "( DFW2 Richardson, TX" at bounding box center [800, 228] width 177 height 8
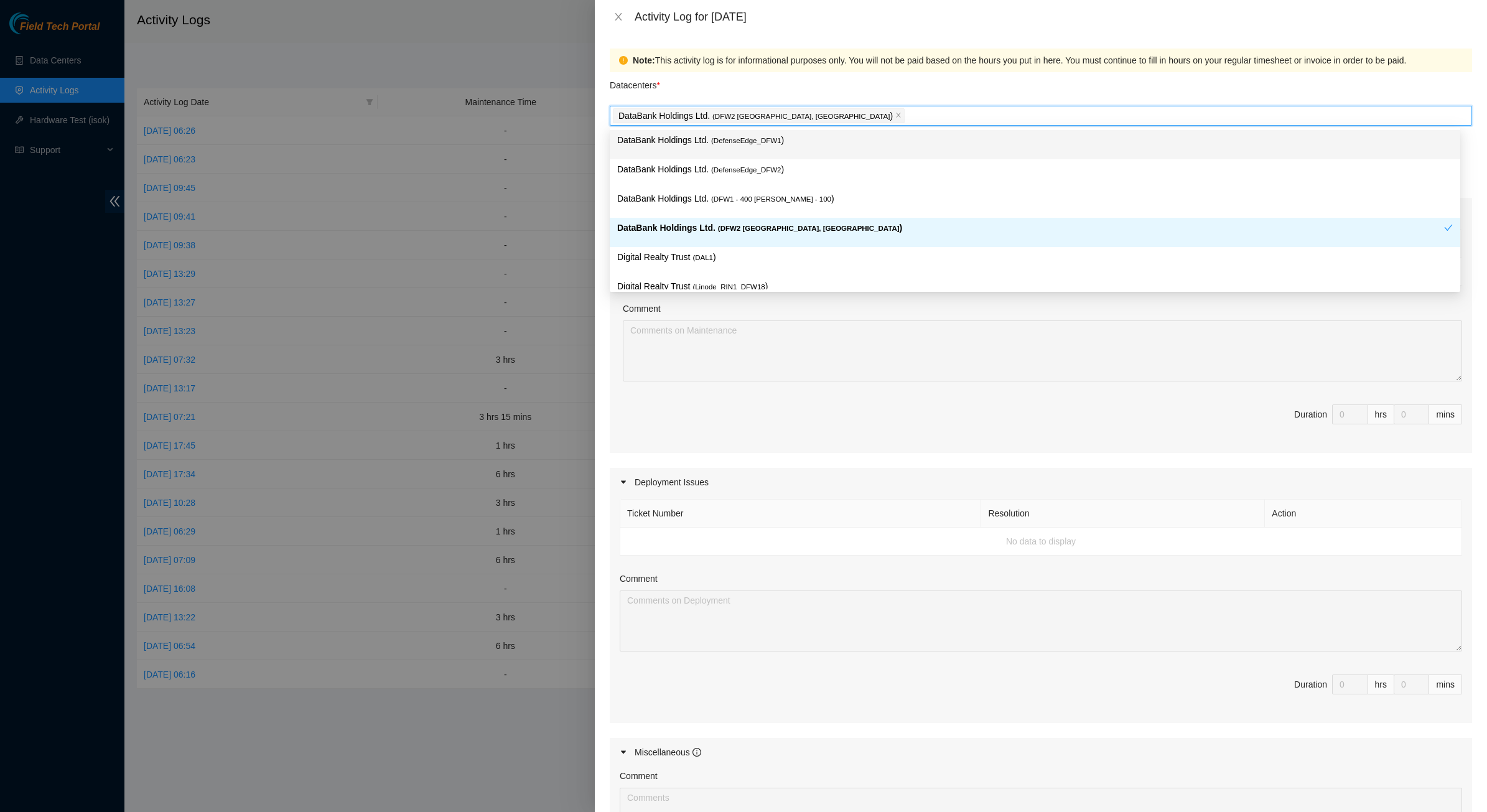
click at [776, 82] on div "Datacenters *" at bounding box center [1041, 88] width 862 height 34
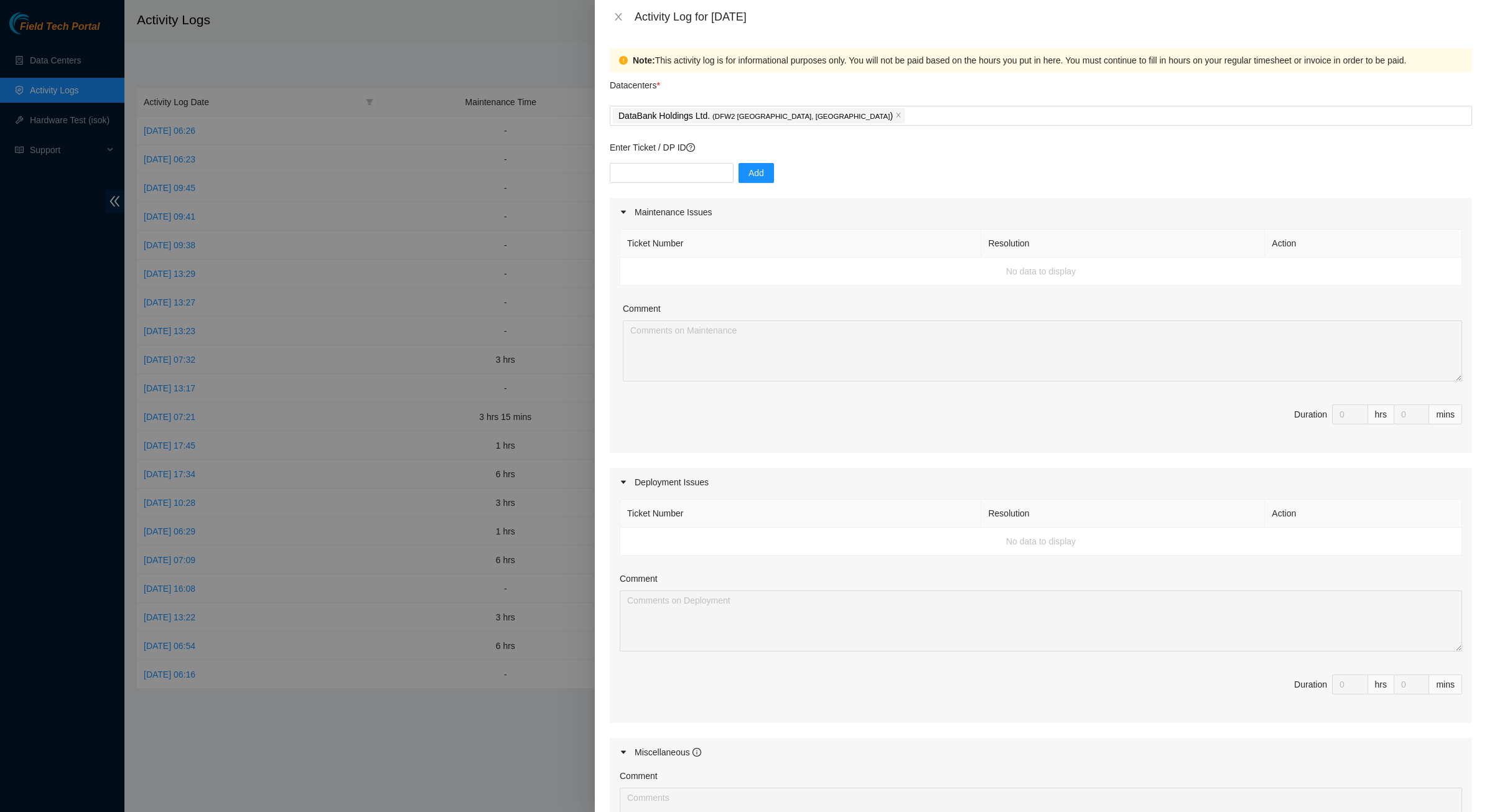
scroll to position [155, 0]
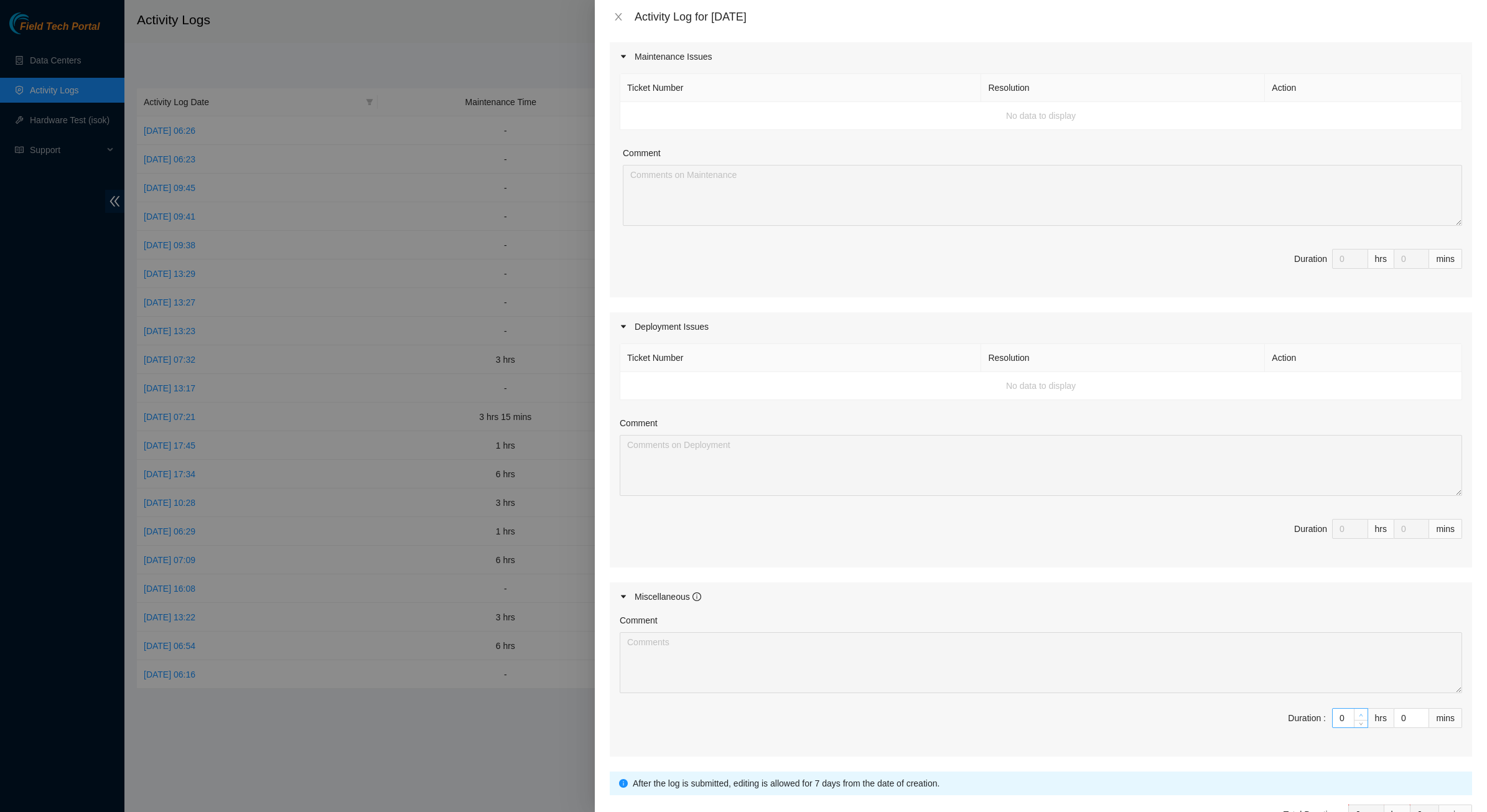
type input "1"
click at [1188, 625] on icon "up" at bounding box center [1360, 715] width 4 height 4
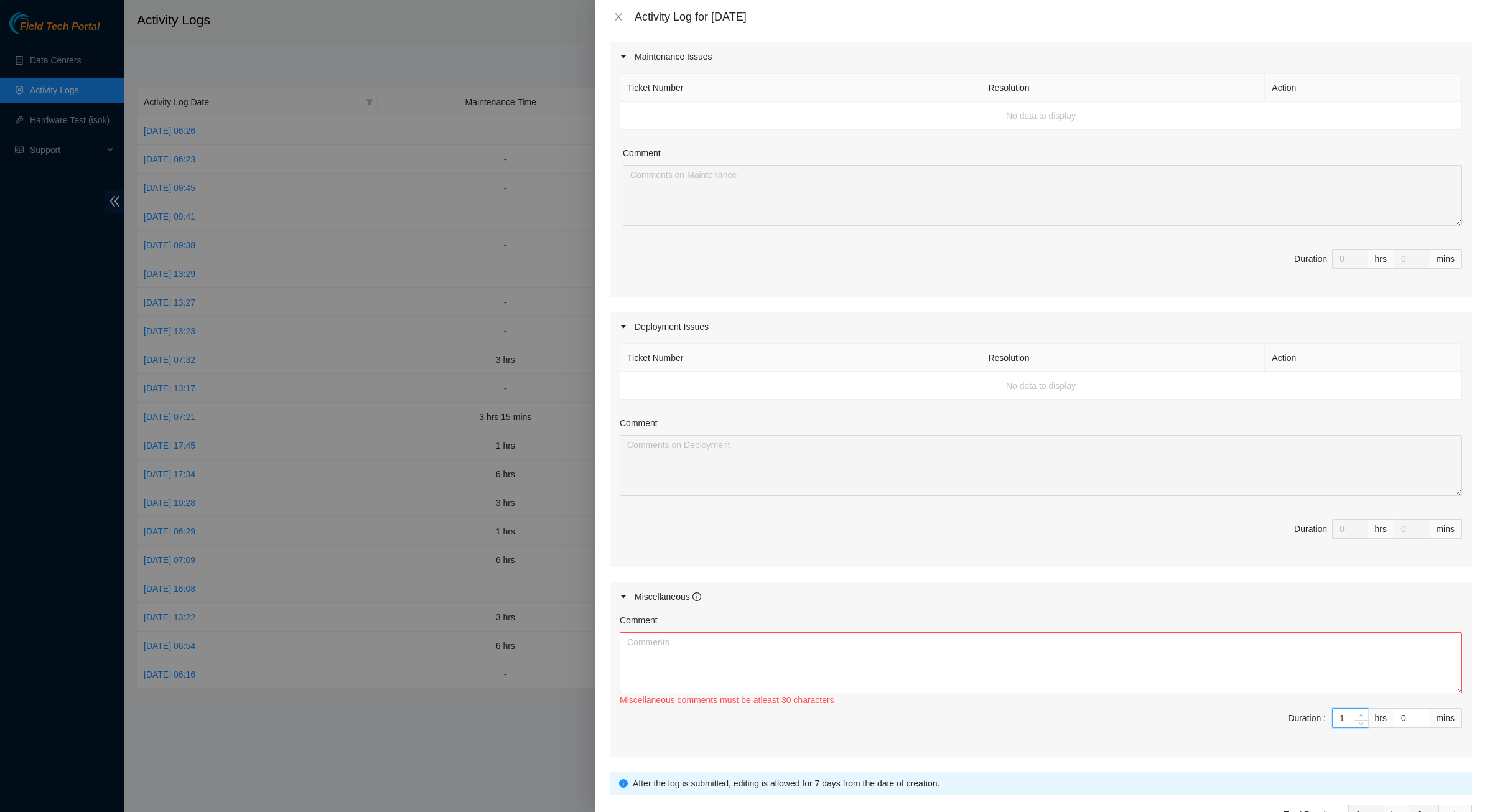
type input "2"
click at [1188, 625] on icon "up" at bounding box center [1360, 715] width 4 height 4
type input "3"
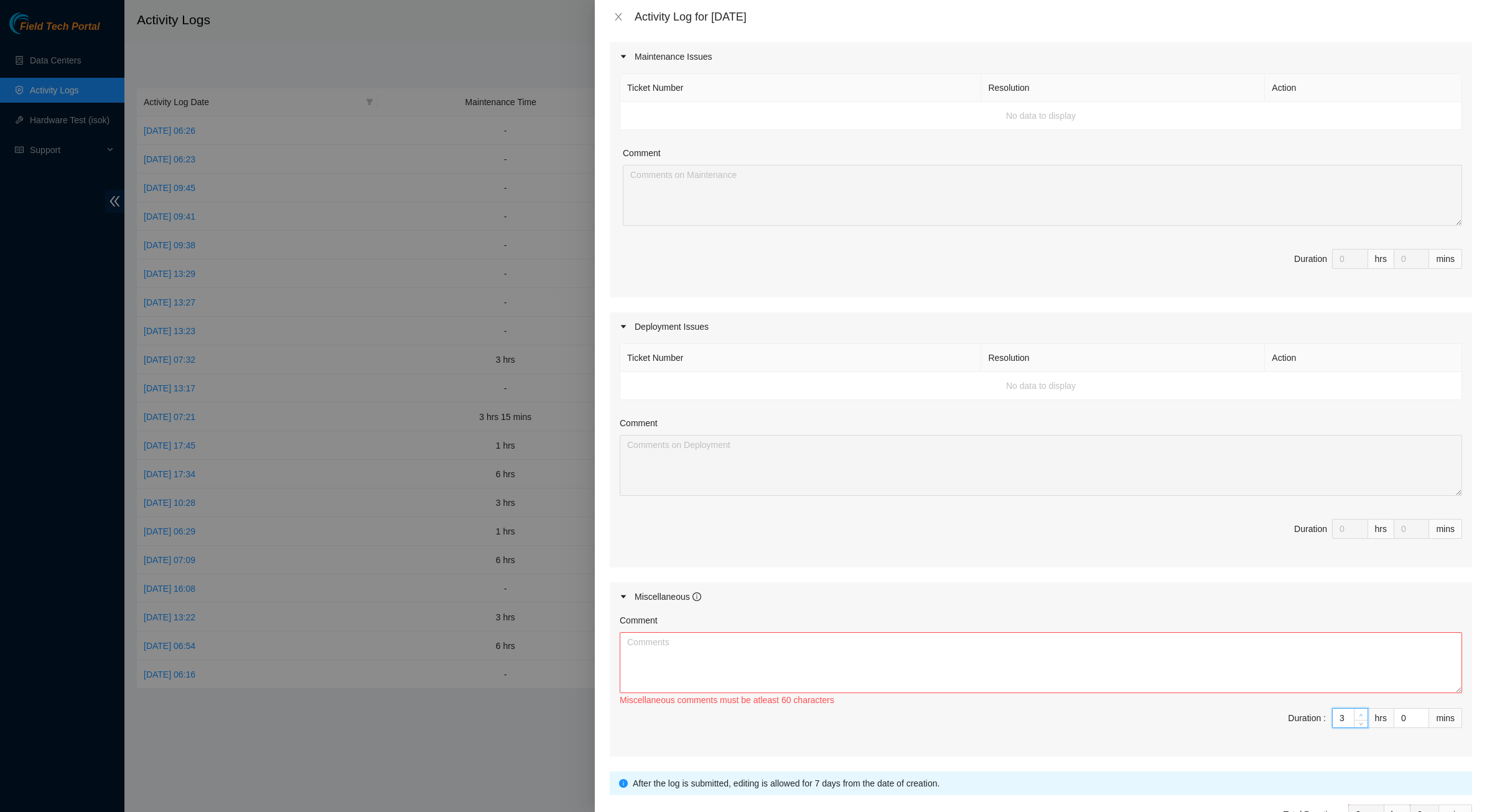
click at [1188, 625] on icon "up" at bounding box center [1360, 715] width 4 height 4
type input "4"
click at [1188, 625] on icon "up" at bounding box center [1360, 715] width 4 height 4
type input "5"
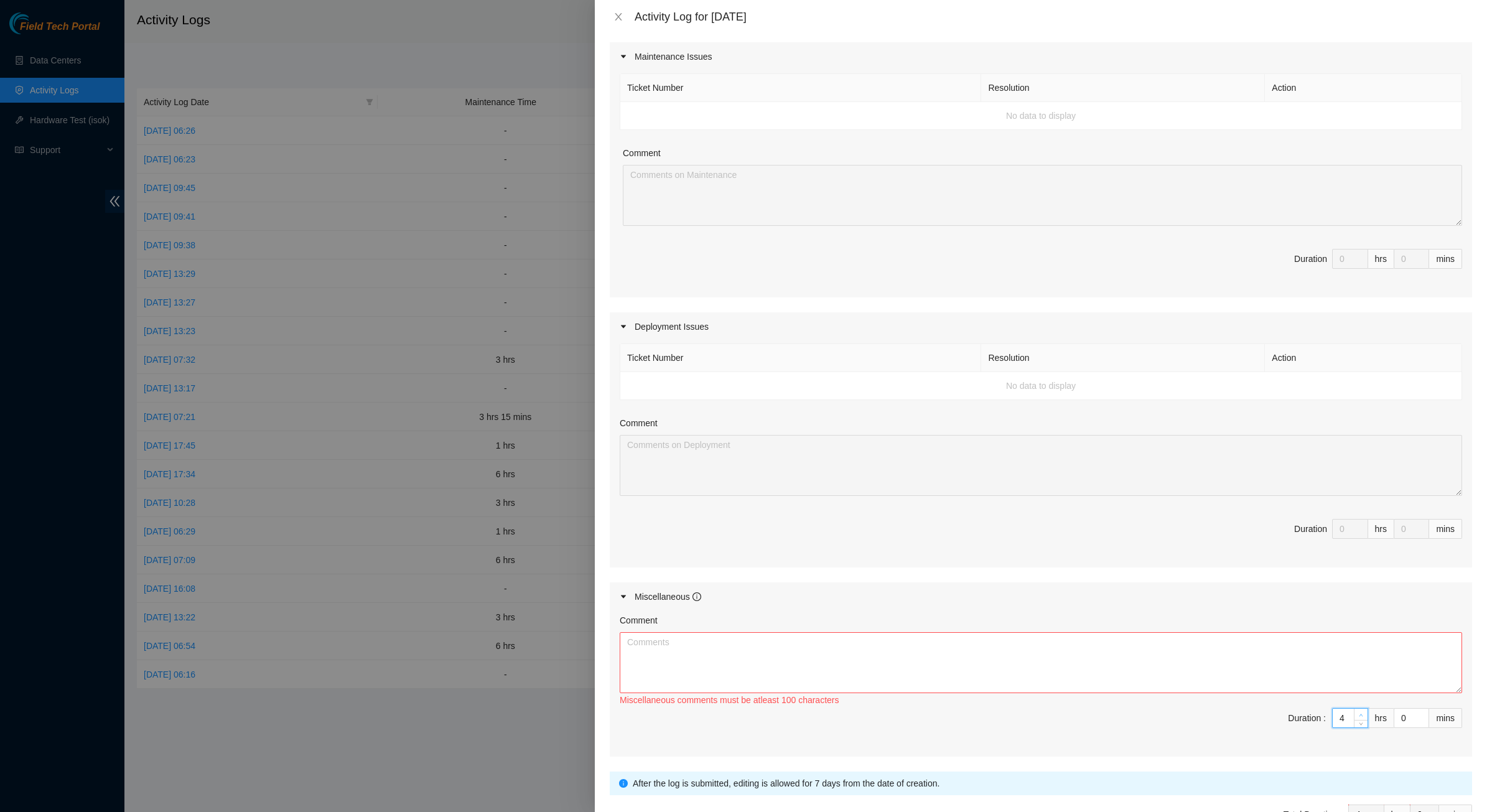
type input "5"
click at [1188, 625] on icon "up" at bounding box center [1360, 715] width 4 height 4
type input "6"
click at [1188, 625] on icon "up" at bounding box center [1360, 715] width 4 height 4
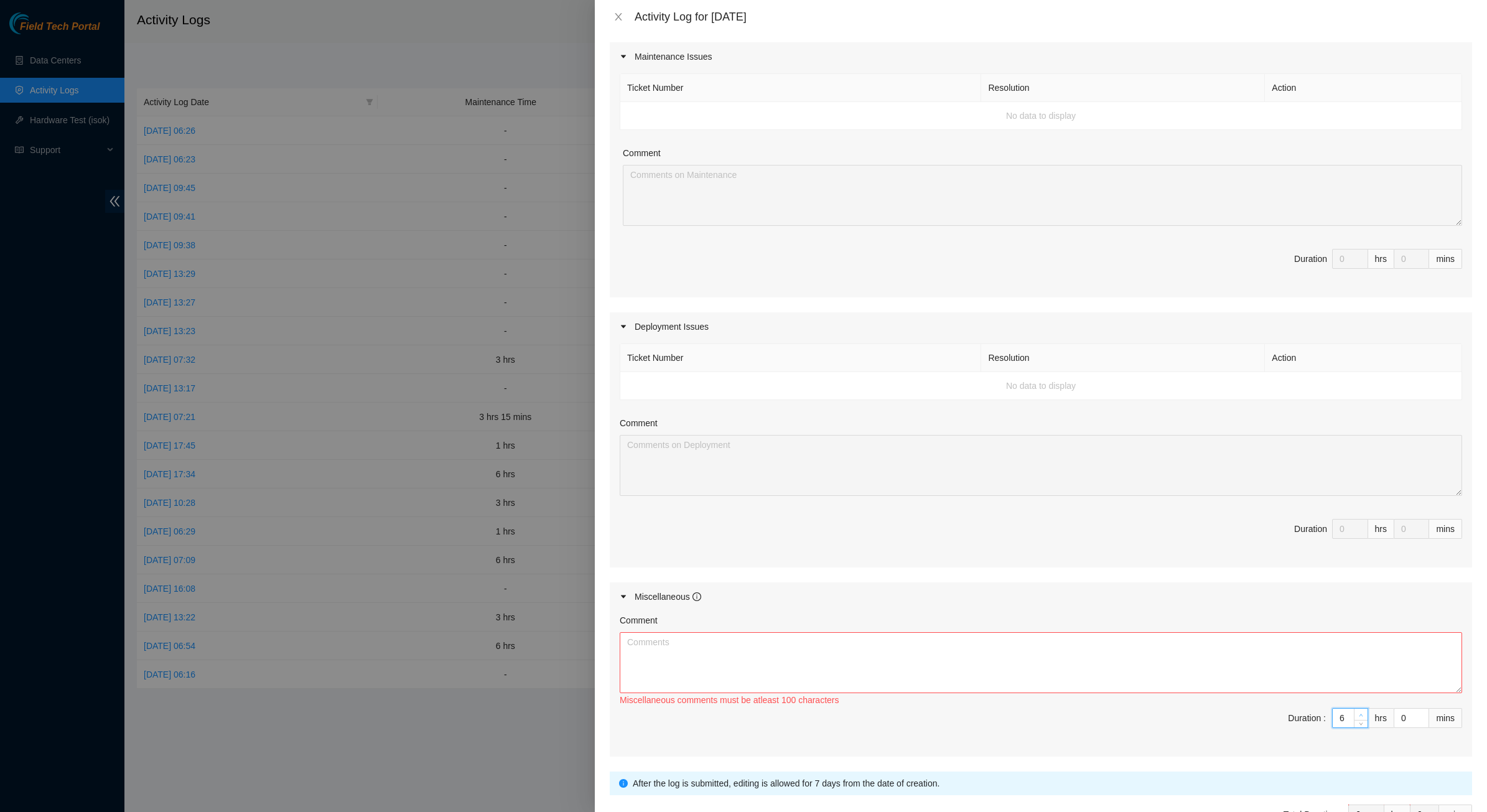
type input "7"
click at [1188, 625] on icon "up" at bounding box center [1360, 715] width 4 height 4
type input "8"
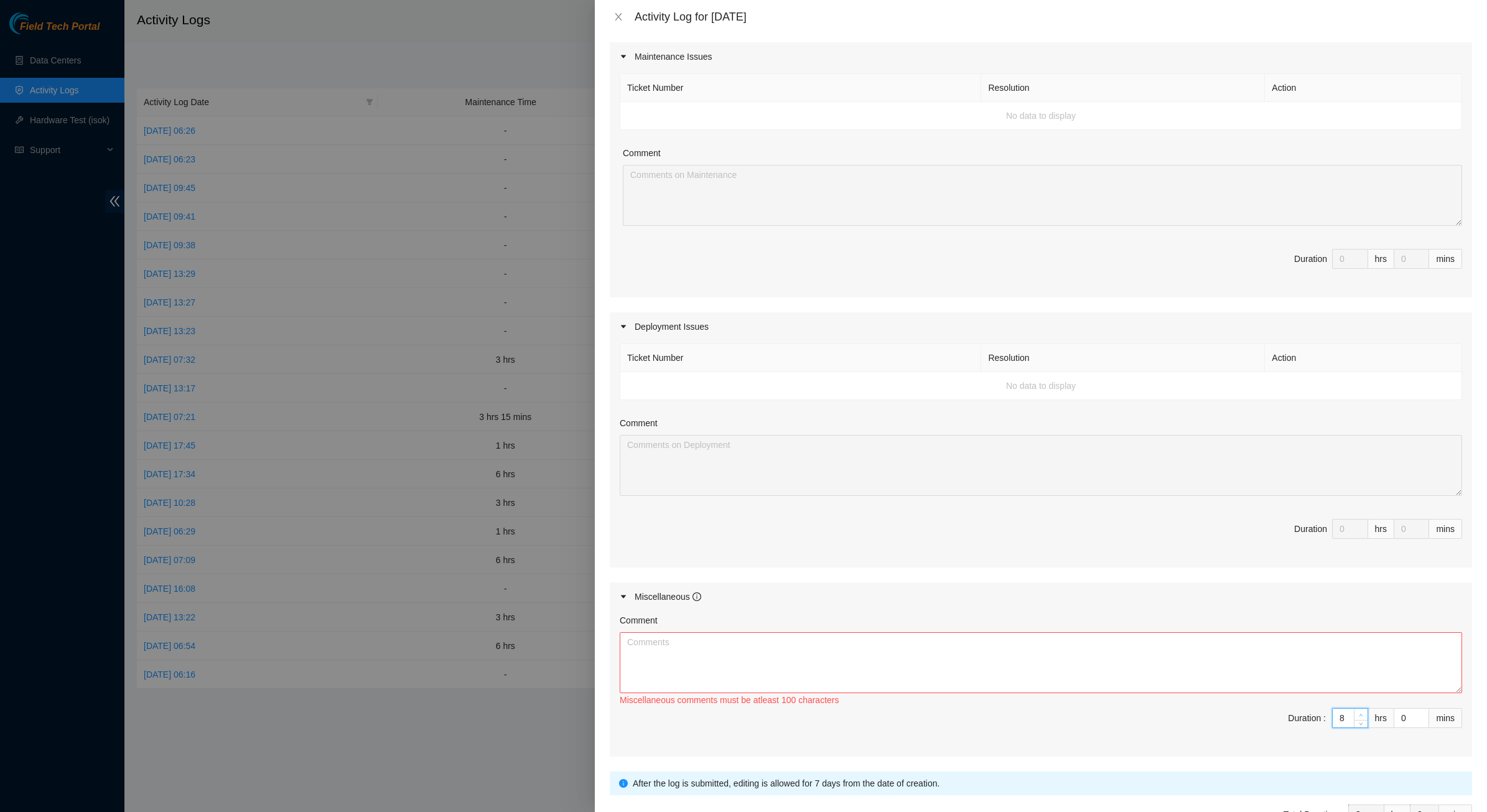
click at [1188, 625] on icon "up" at bounding box center [1360, 715] width 4 height 4
type input "9"
click at [1188, 625] on icon "up" at bounding box center [1360, 715] width 4 height 4
drag, startPoint x: 1402, startPoint y: 719, endPoint x: 1364, endPoint y: 719, distance: 38.0
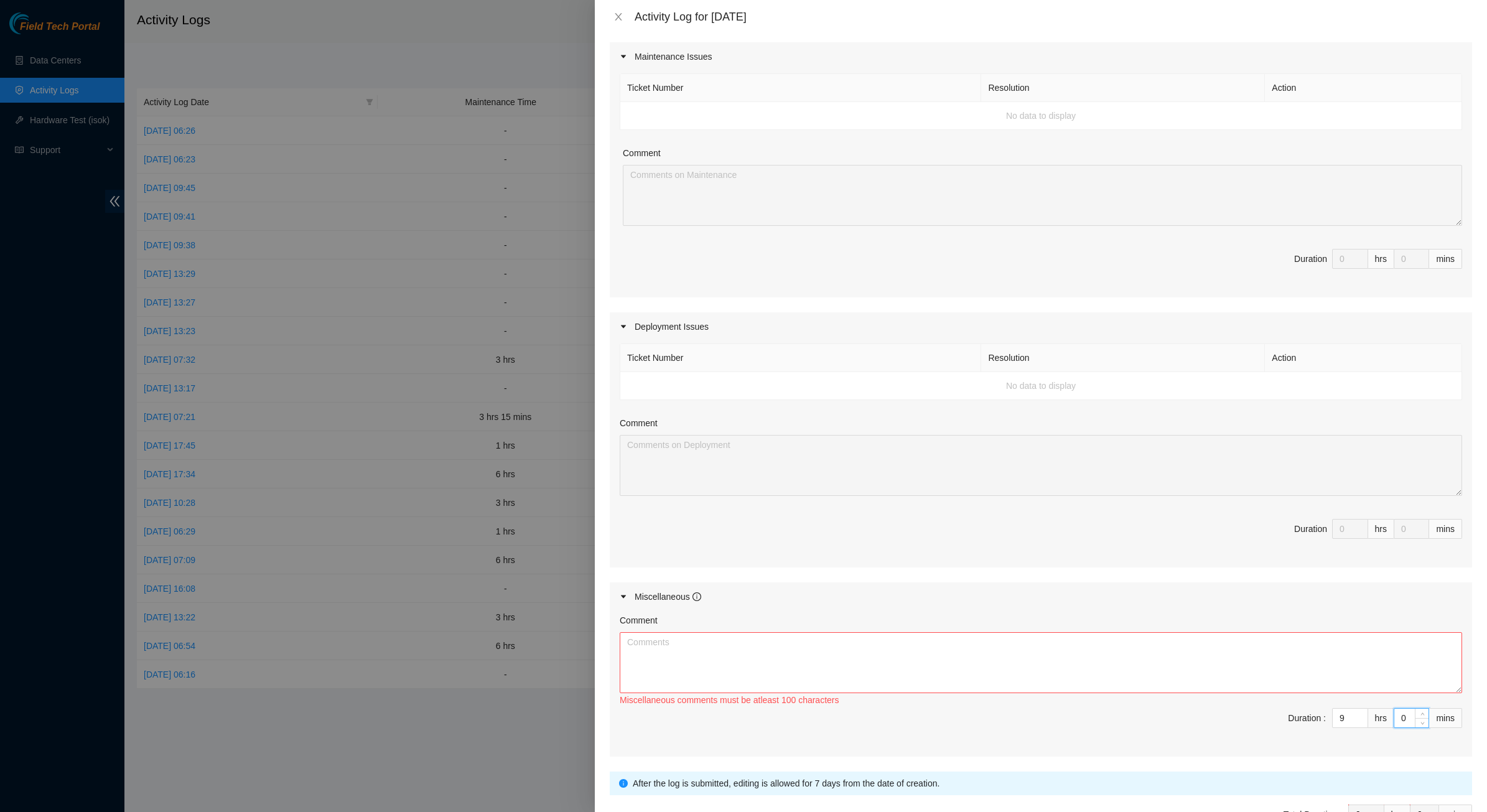
click at [1188, 625] on span "Duration : 9 hrs 0 mins" at bounding box center [1040, 725] width 842 height 35
type input "1"
type input "15"
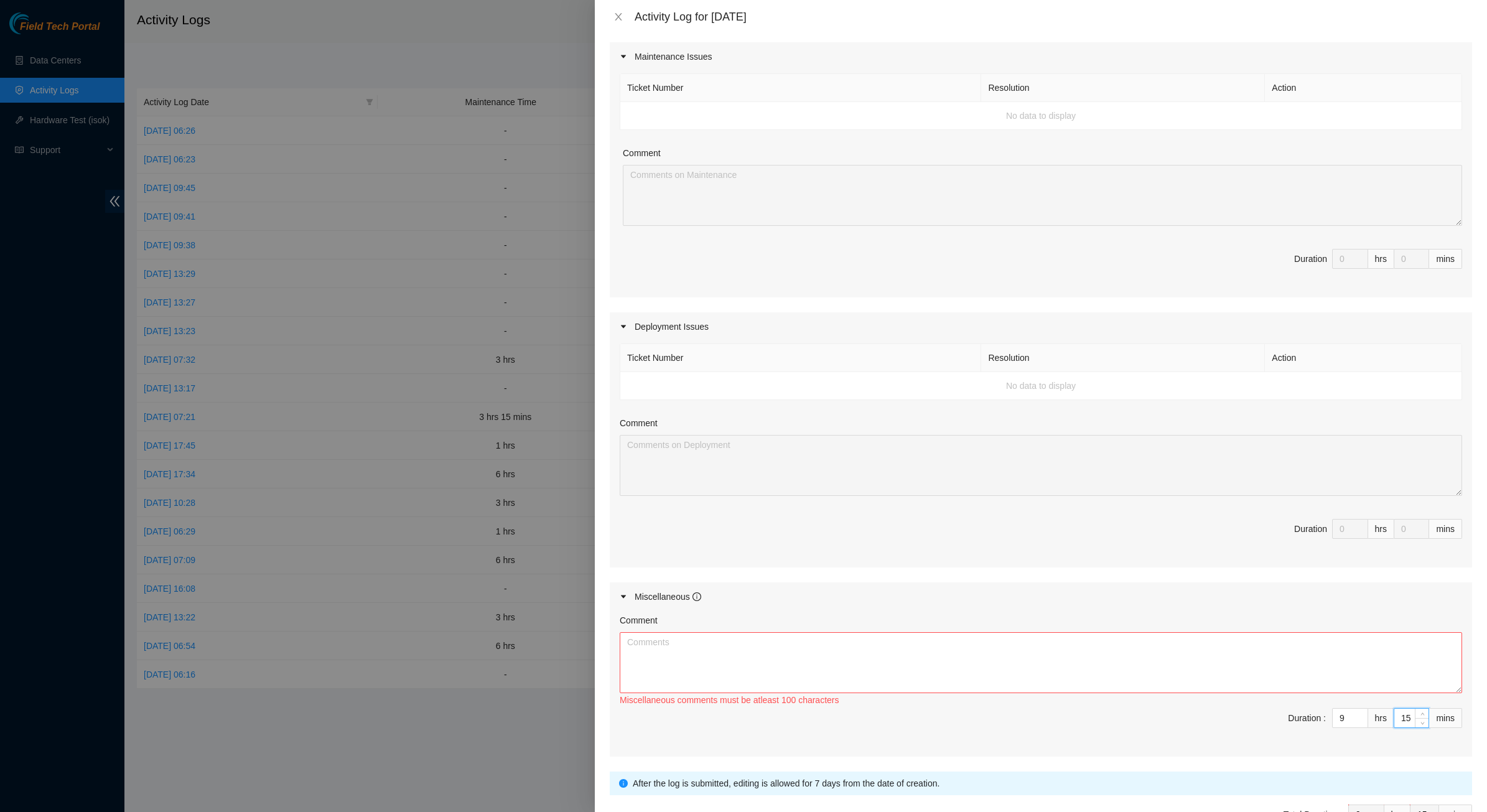
type input "15"
click at [1188, 625] on span "Duration : 9 hrs 15 mins" at bounding box center [1040, 725] width 842 height 35
click at [1031, 625] on textarea "Comment" at bounding box center [1040, 663] width 842 height 61
click at [1022, 625] on textarea "Comment" at bounding box center [1040, 663] width 842 height 61
paste textarea "DP84786"
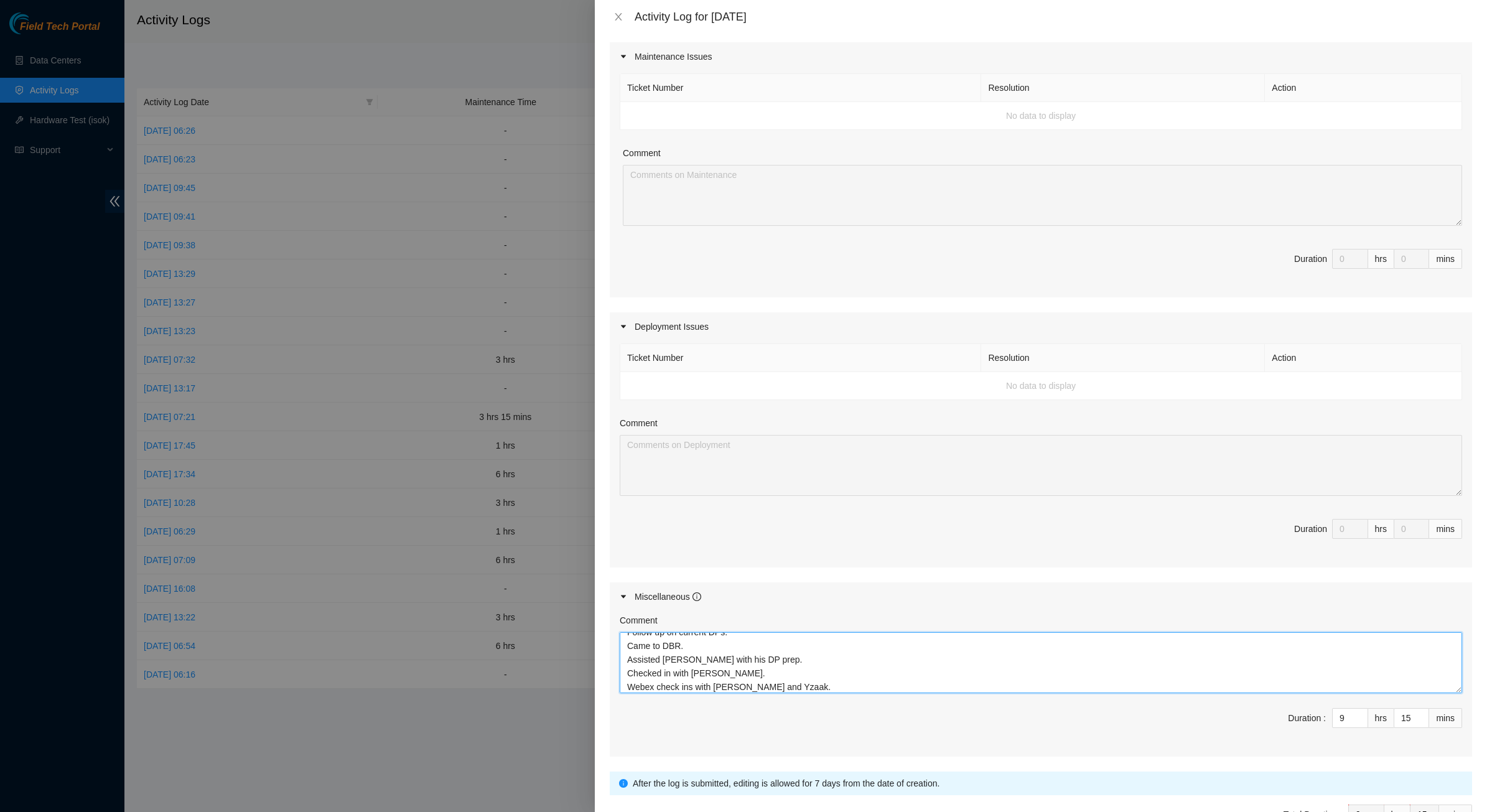
scroll to position [38, 0]
type textarea "Started my day remotely. Worked on a corp site ticket DP DP84786. Lots of commu…"
click at [903, 583] on div "Maintenance Issues Ticket Number Resolution Action No data to display Comment D…" at bounding box center [1041, 399] width 862 height 714
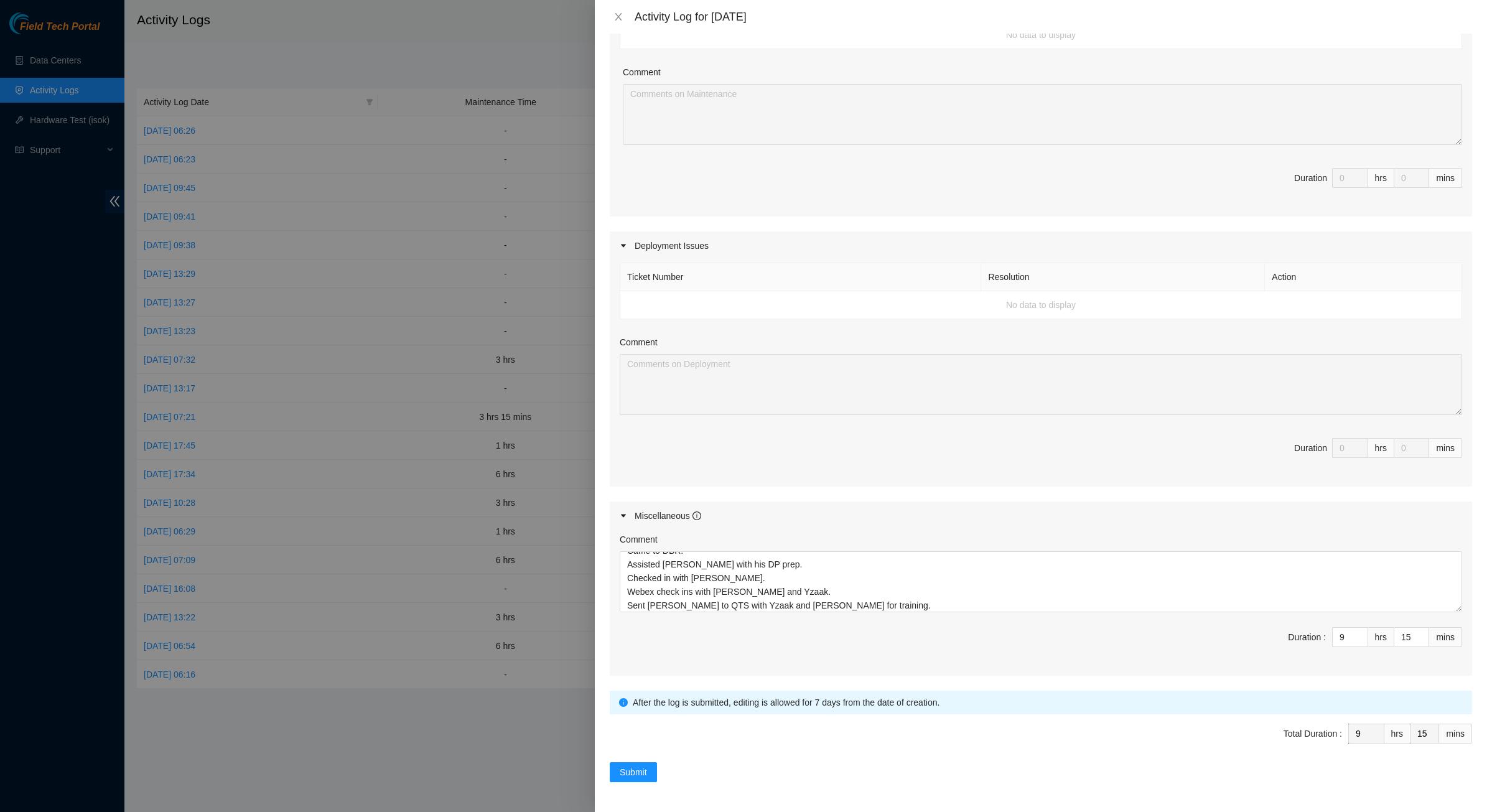
click at [770, 625] on span "Duration : 9 hrs 15 mins" at bounding box center [1040, 645] width 842 height 35
click at [635, 625] on span "Submit" at bounding box center [633, 772] width 28 height 14
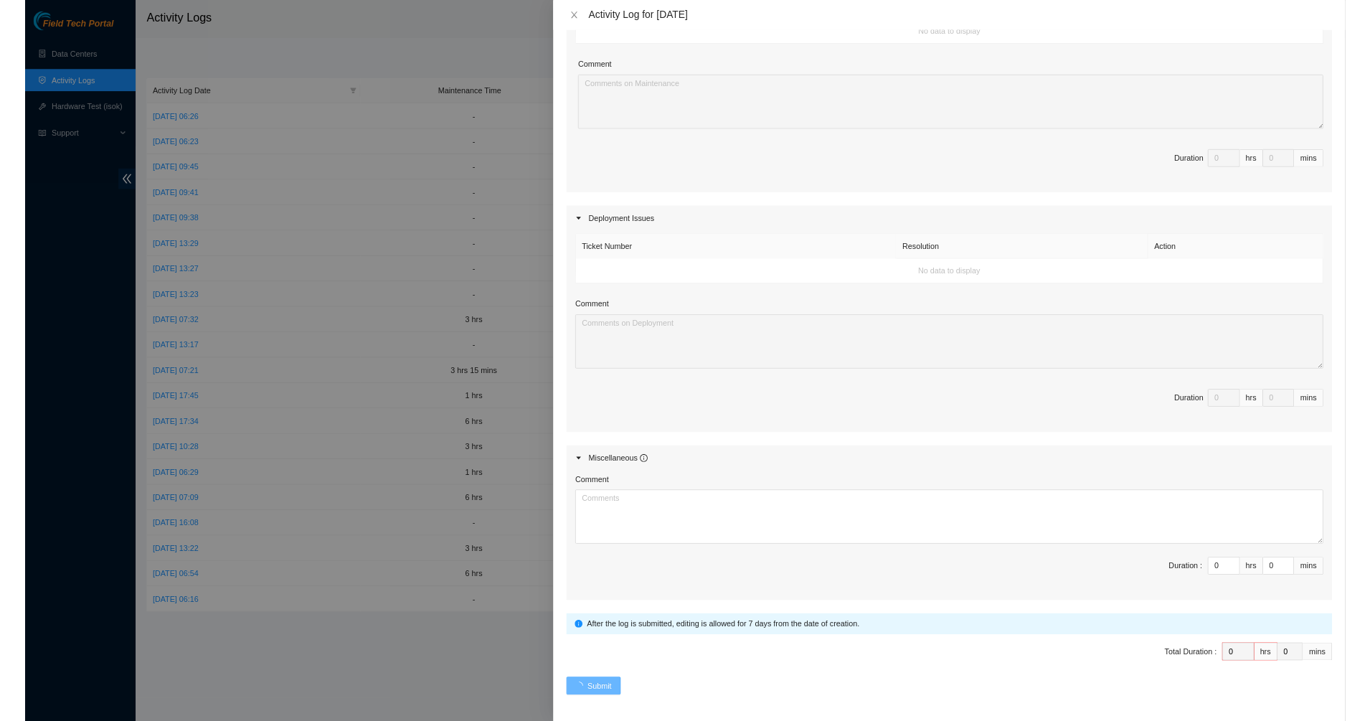
scroll to position [0, 0]
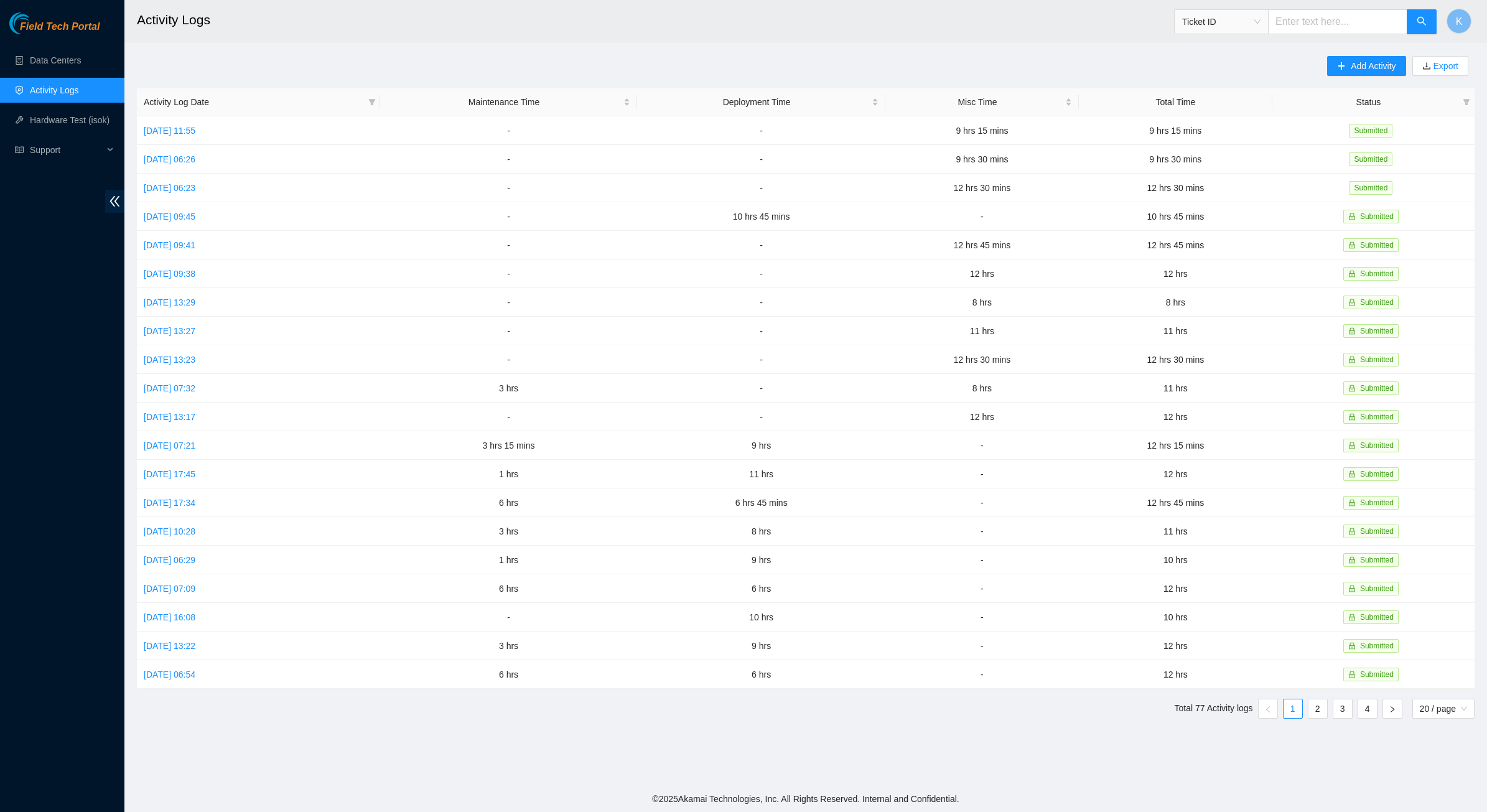
click at [41, 85] on link "Activity Logs" at bounding box center [54, 89] width 49 height 10
click at [60, 45] on ul "Data Centers Activity Logs Hardware Test (isok) Support" at bounding box center [62, 105] width 124 height 120
click at [54, 56] on link "Data Centers" at bounding box center [55, 60] width 51 height 10
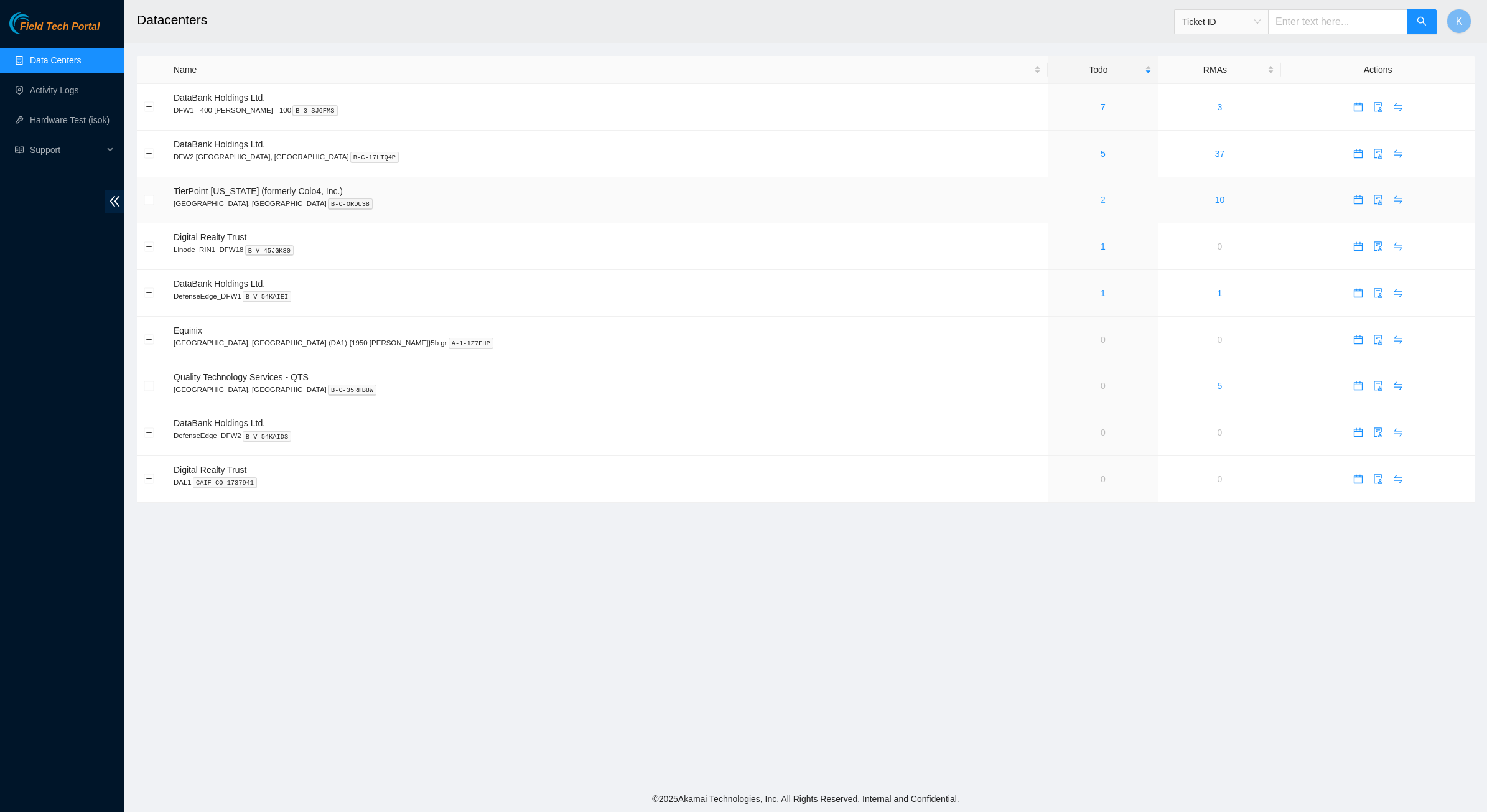
click at [1101, 196] on link "2" at bounding box center [1104, 199] width 5 height 10
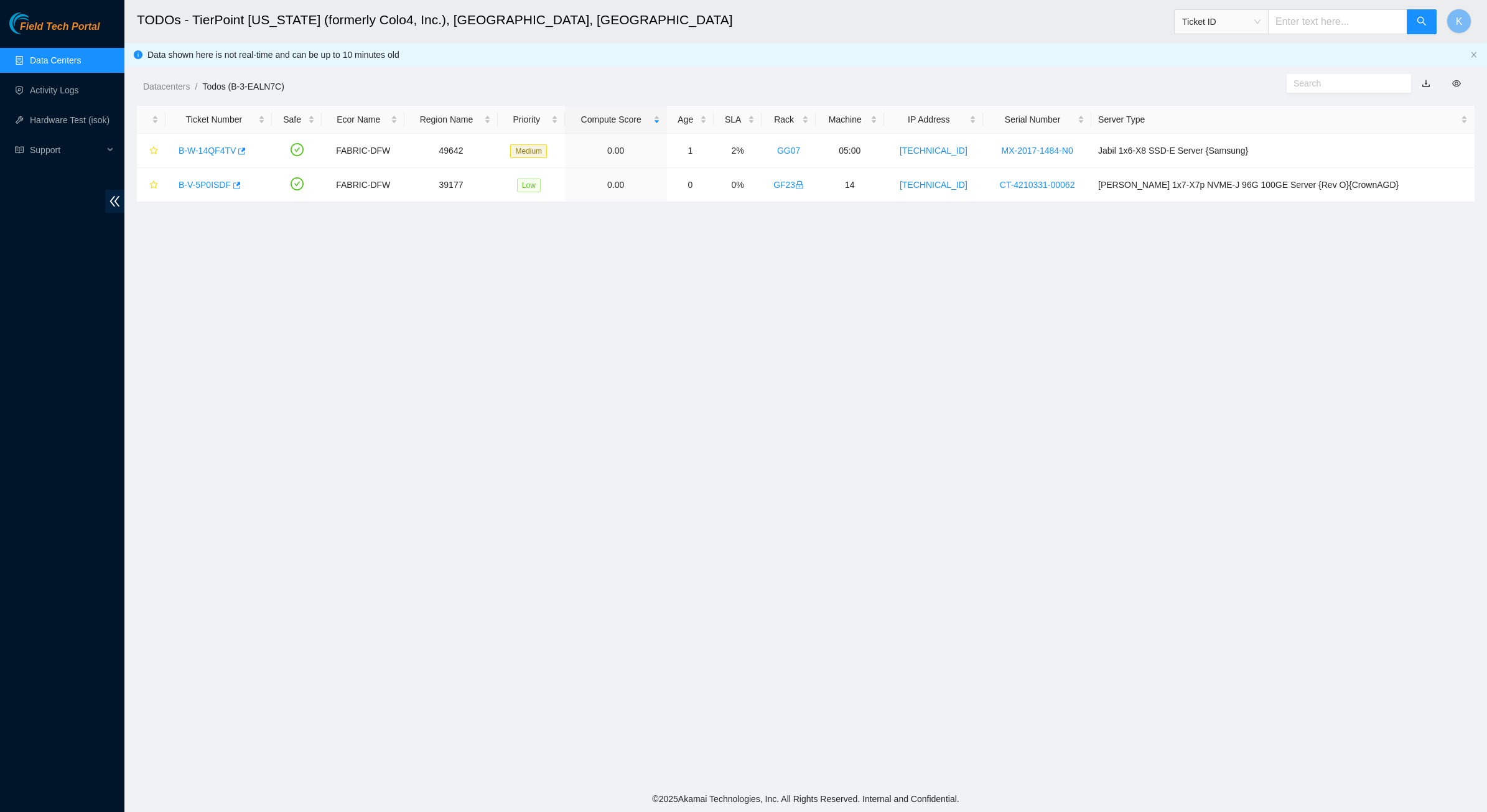
click at [49, 62] on link "Data Centers" at bounding box center [55, 60] width 51 height 10
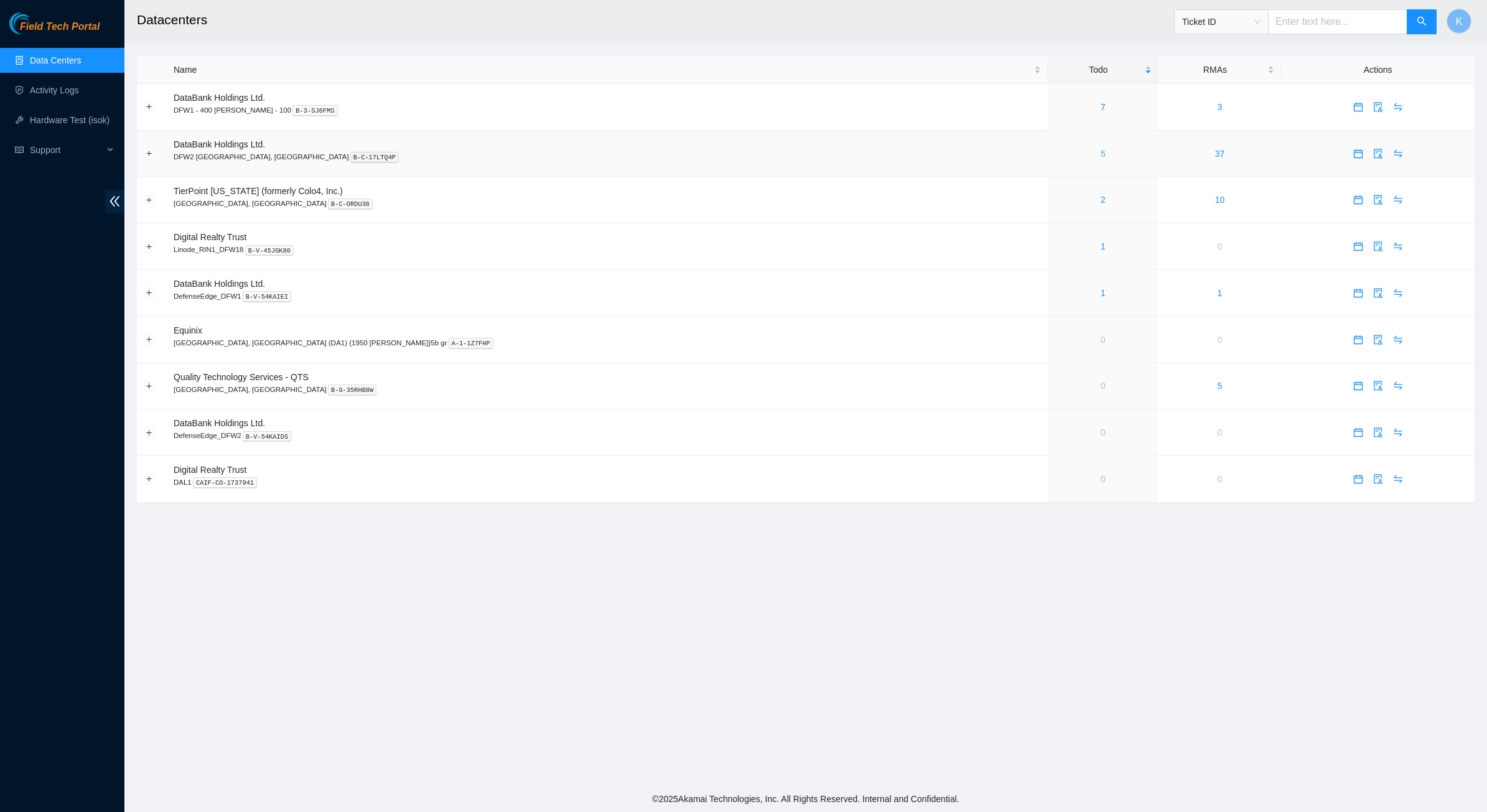
click at [1101, 155] on link "5" at bounding box center [1104, 153] width 5 height 10
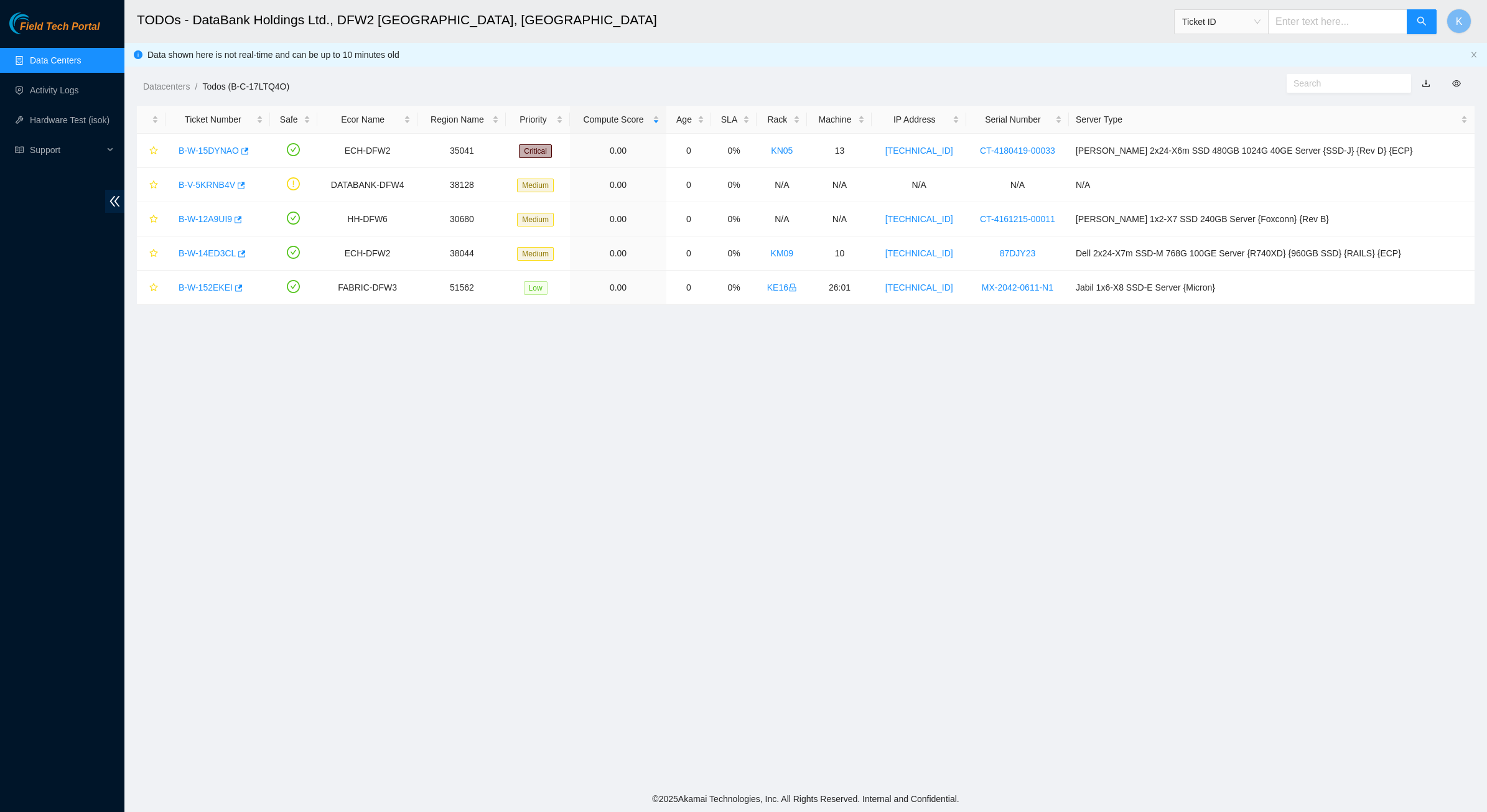
click at [29, 63] on link "Data Centers" at bounding box center [55, 60] width 51 height 10
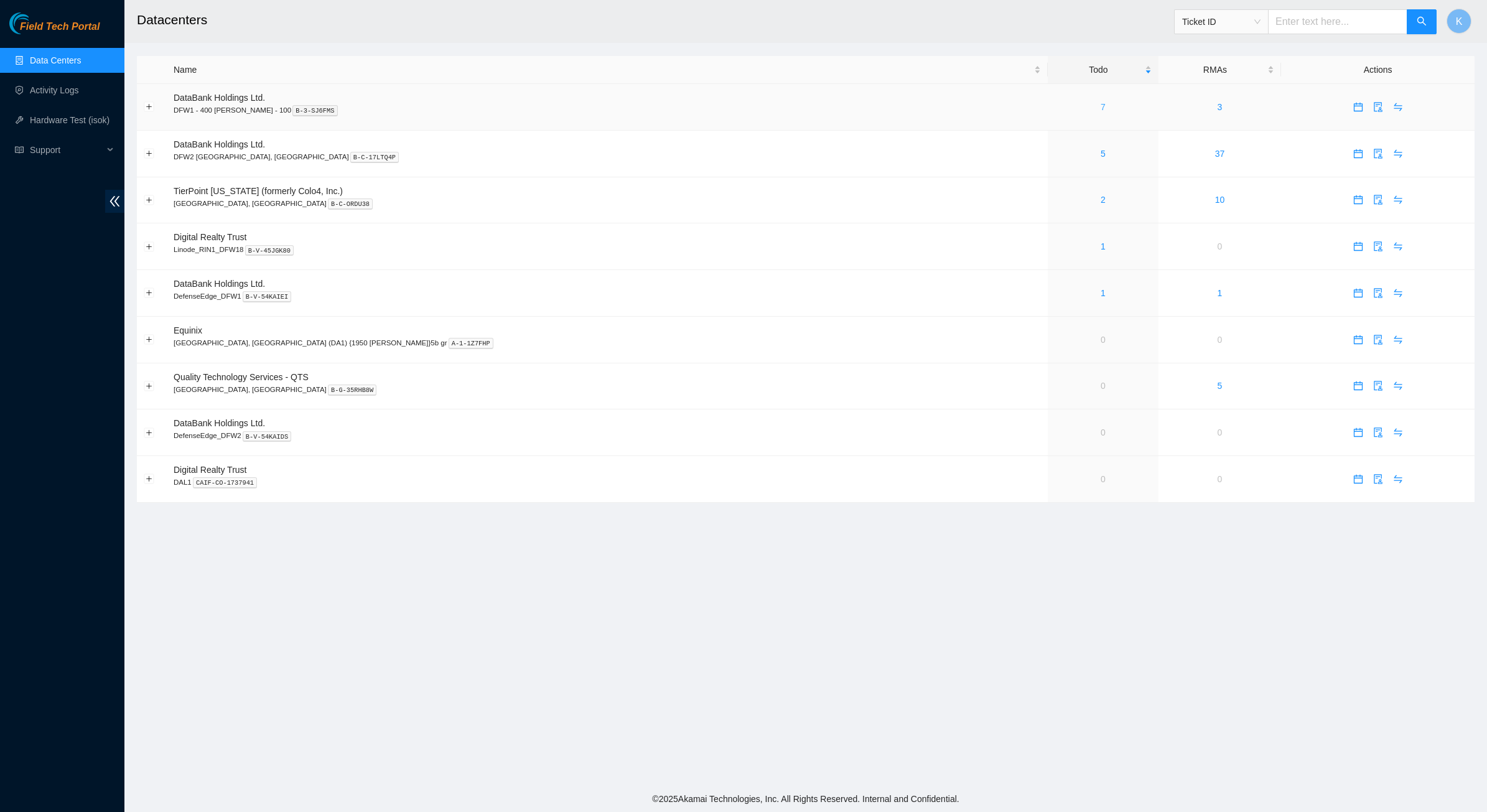
click at [1101, 106] on link "7" at bounding box center [1104, 107] width 5 height 10
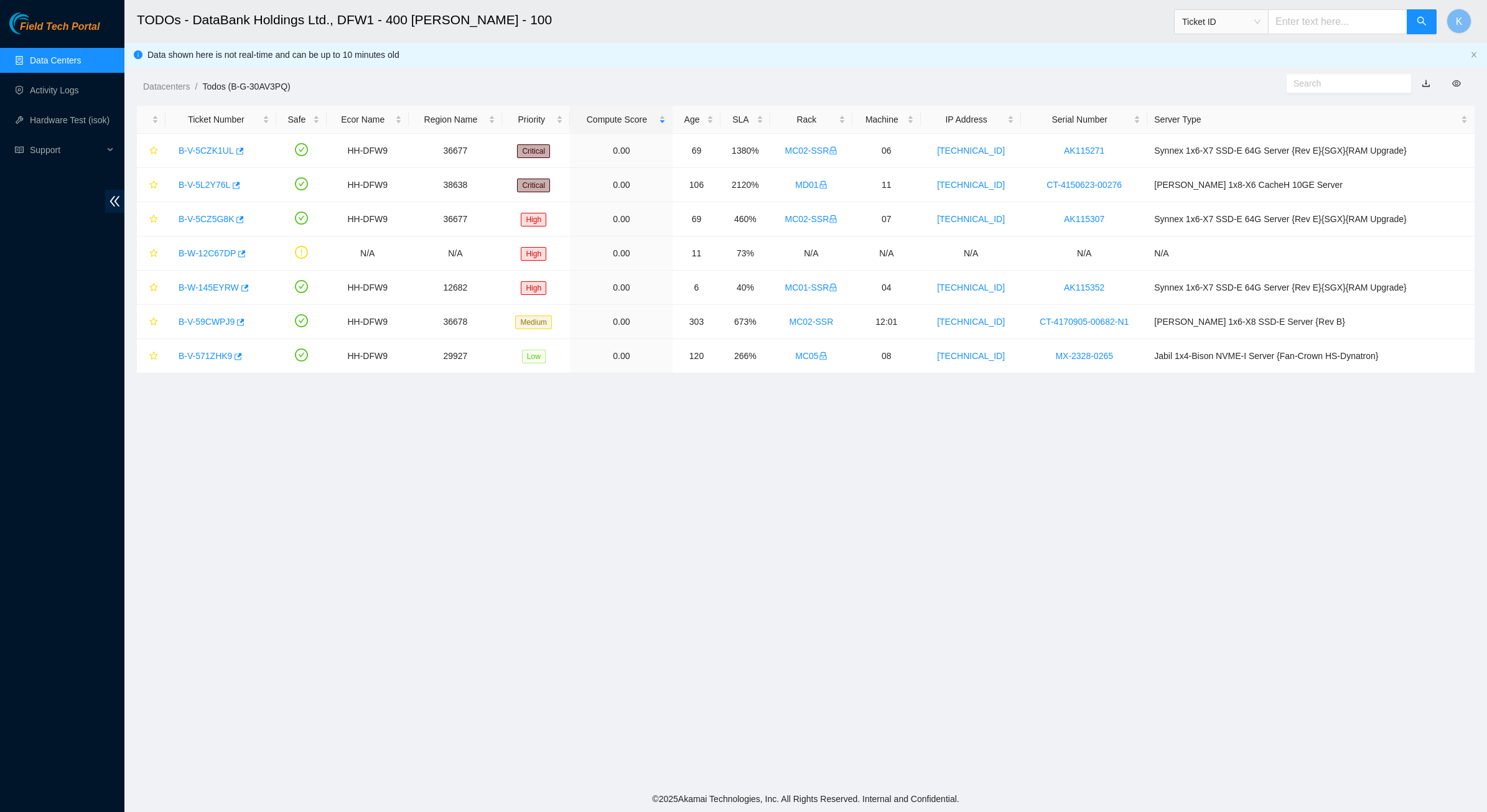
click at [1025, 396] on main "TODOs - DataBank Holdings Ltd., DFW1 - 400 S. Akard - 100 Ticket ID K Data show…" at bounding box center [805, 393] width 1363 height 786
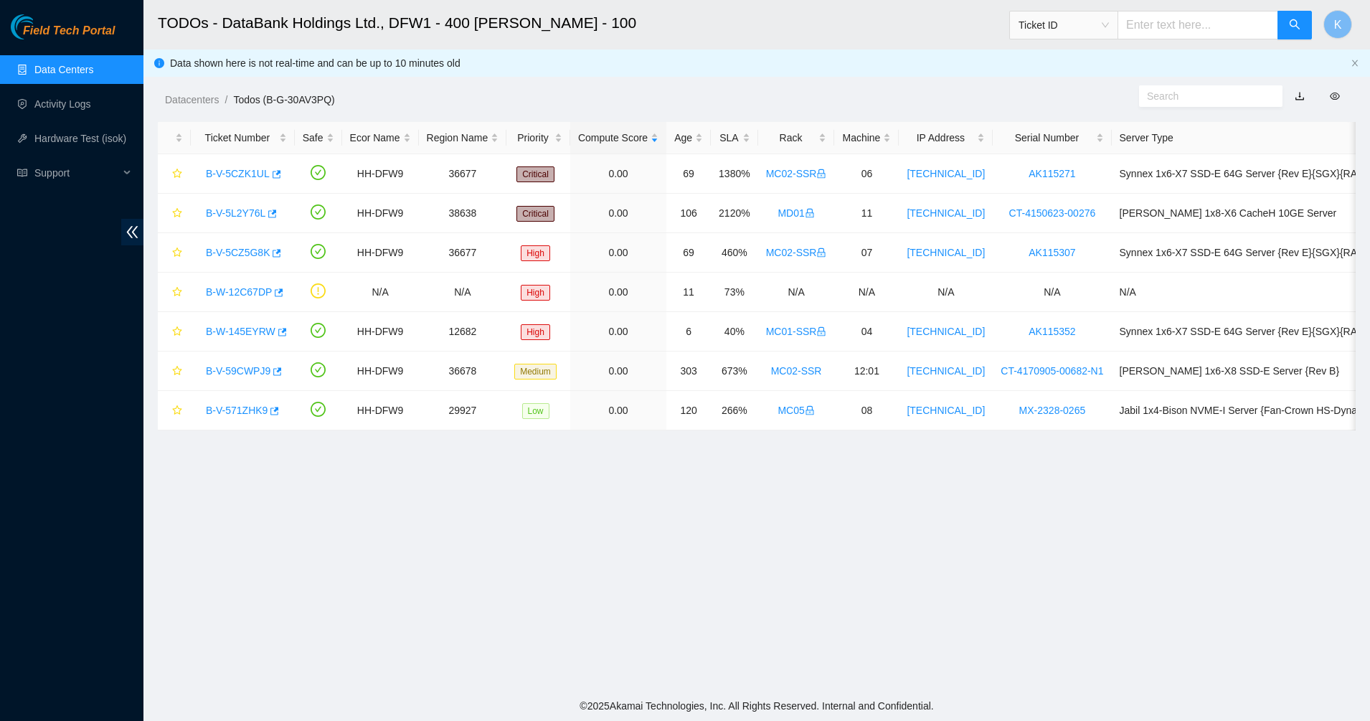
click at [571, 514] on main "TODOs - DataBank Holdings Ltd., DFW1 - 400 S. Akard - 100 Ticket ID K Data show…" at bounding box center [756, 345] width 1226 height 691
click at [78, 75] on link "Data Centers" at bounding box center [63, 69] width 59 height 11
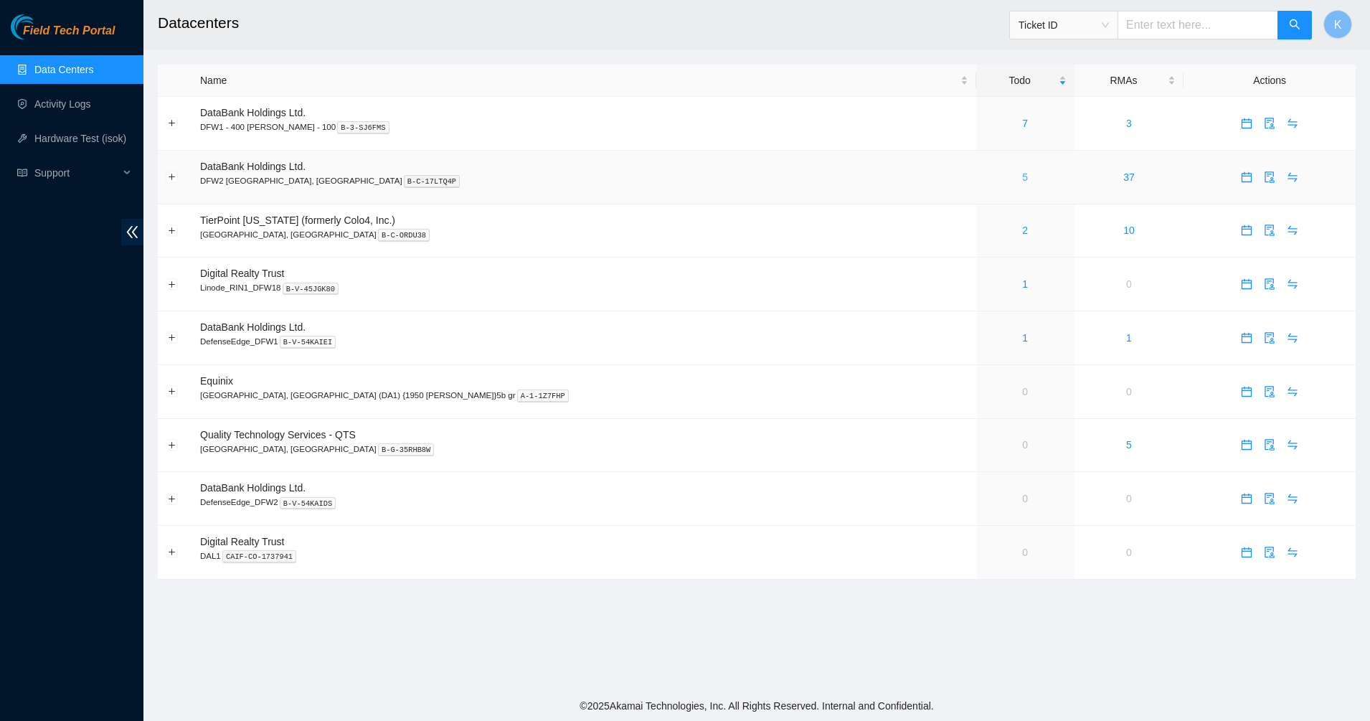
click at [1022, 178] on link "5" at bounding box center [1025, 176] width 6 height 11
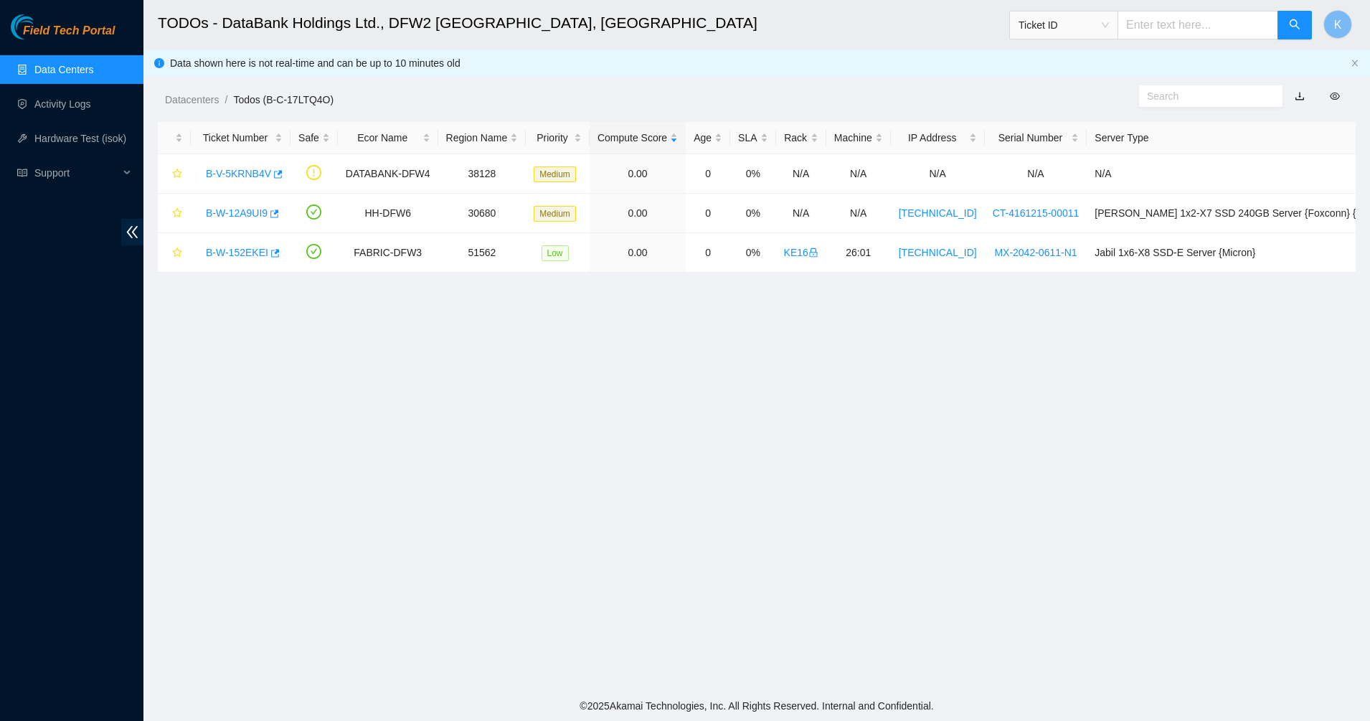
click at [493, 386] on main "TODOs - DataBank Holdings Ltd., DFW2 Richardson, TX Ticket ID K Data shown here…" at bounding box center [756, 345] width 1226 height 691
click at [52, 133] on link "Hardware Test (isok)" at bounding box center [80, 138] width 92 height 11
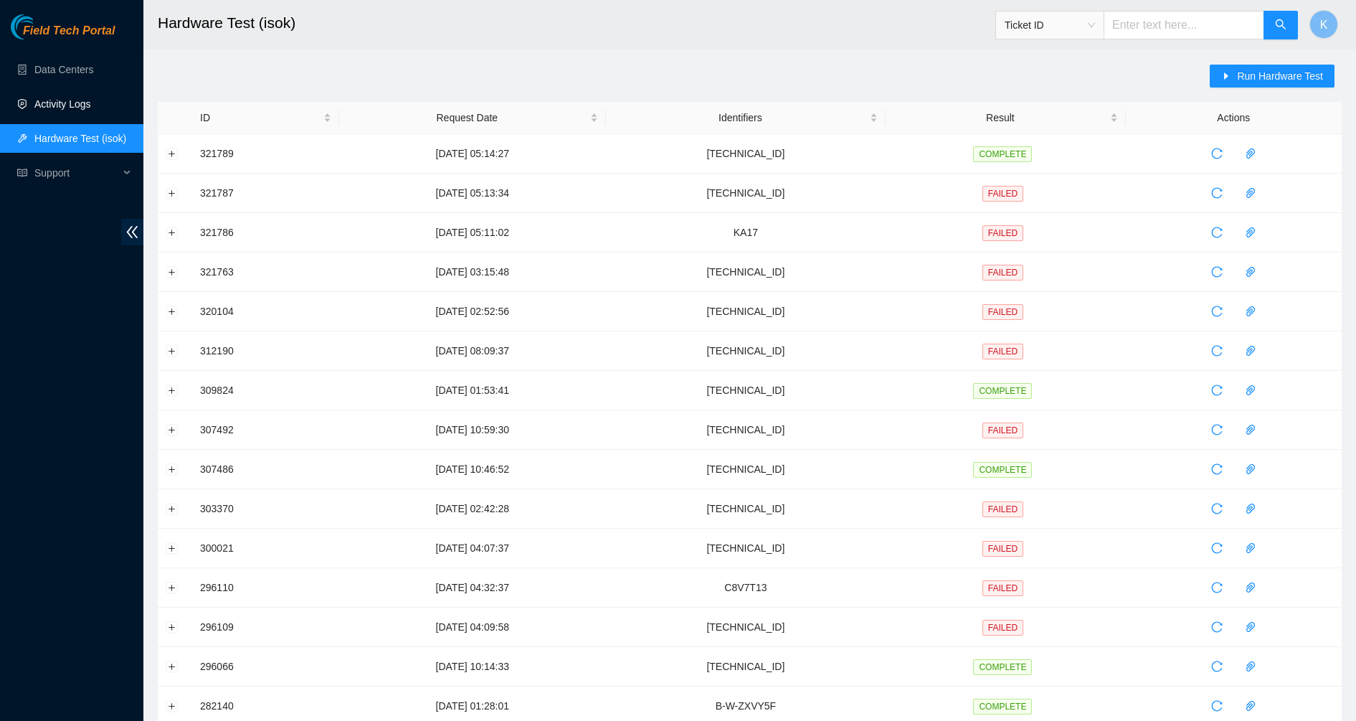
click at [62, 104] on link "Activity Logs" at bounding box center [62, 103] width 57 height 11
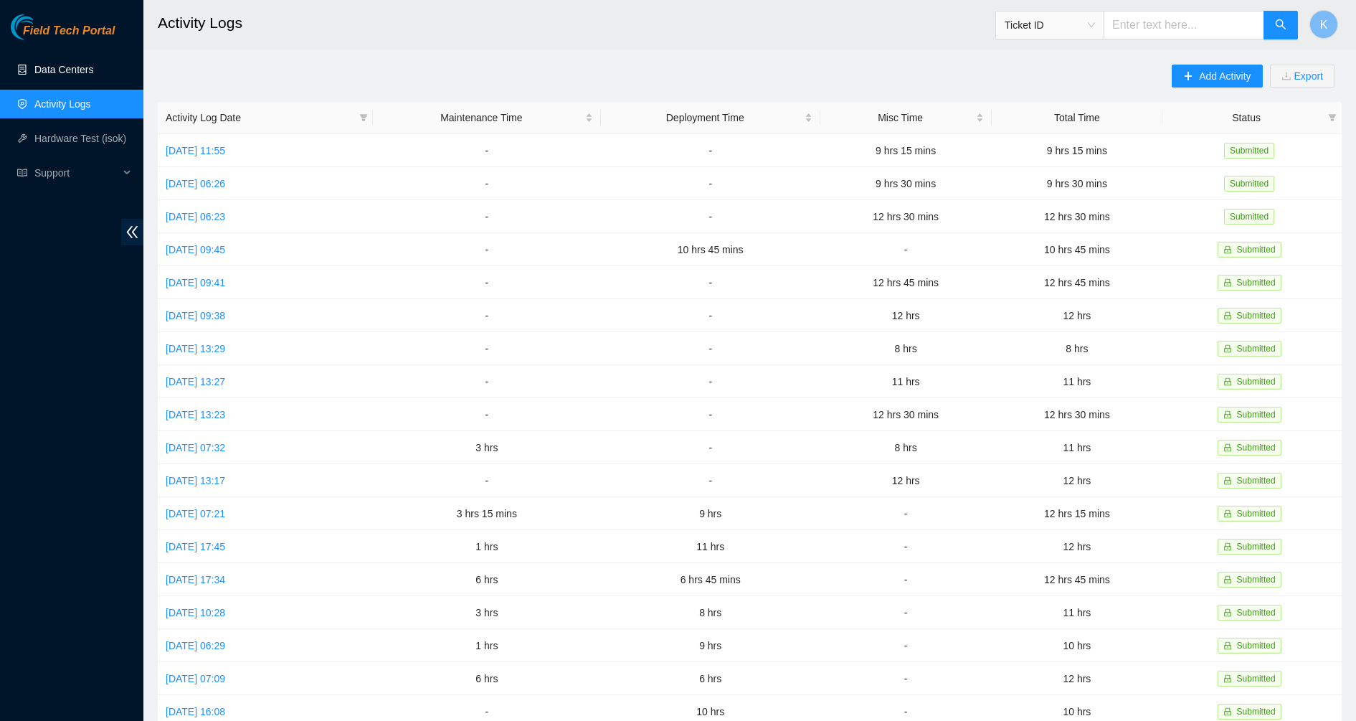
click at [58, 66] on link "Data Centers" at bounding box center [63, 69] width 59 height 11
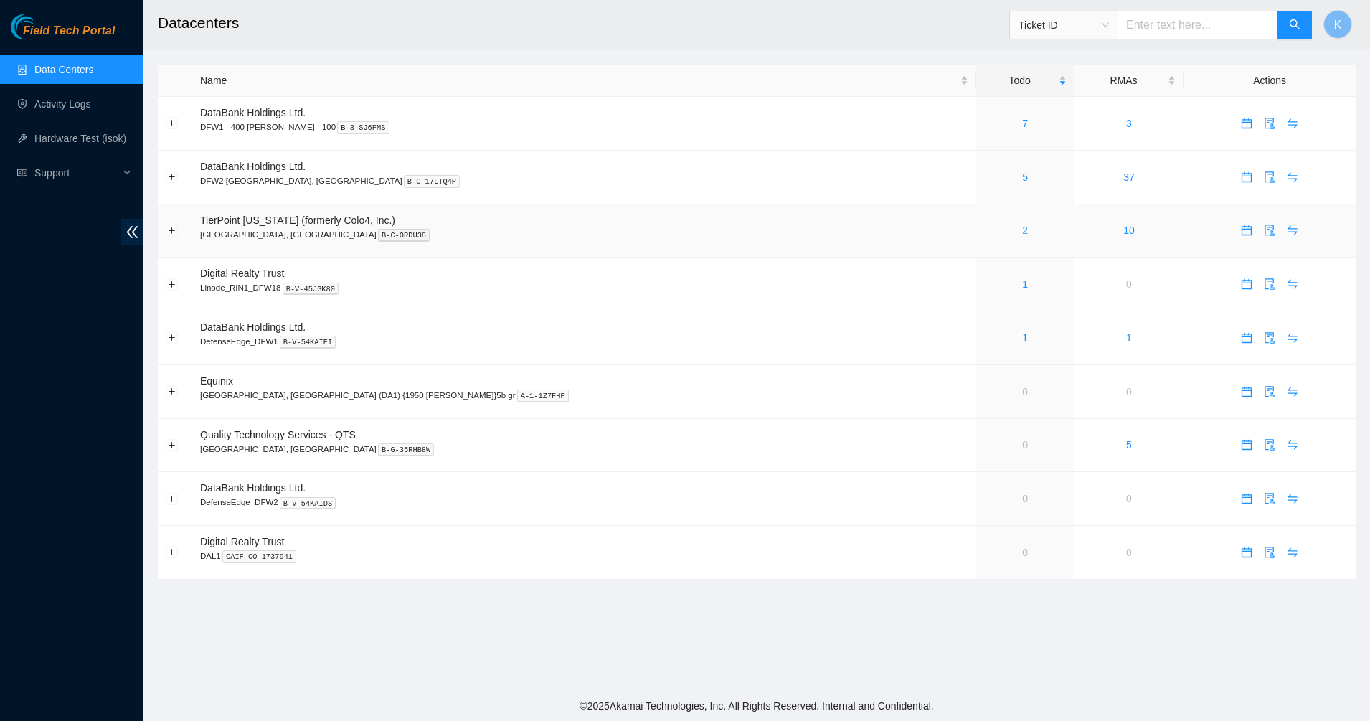
click at [1022, 227] on link "2" at bounding box center [1025, 229] width 6 height 11
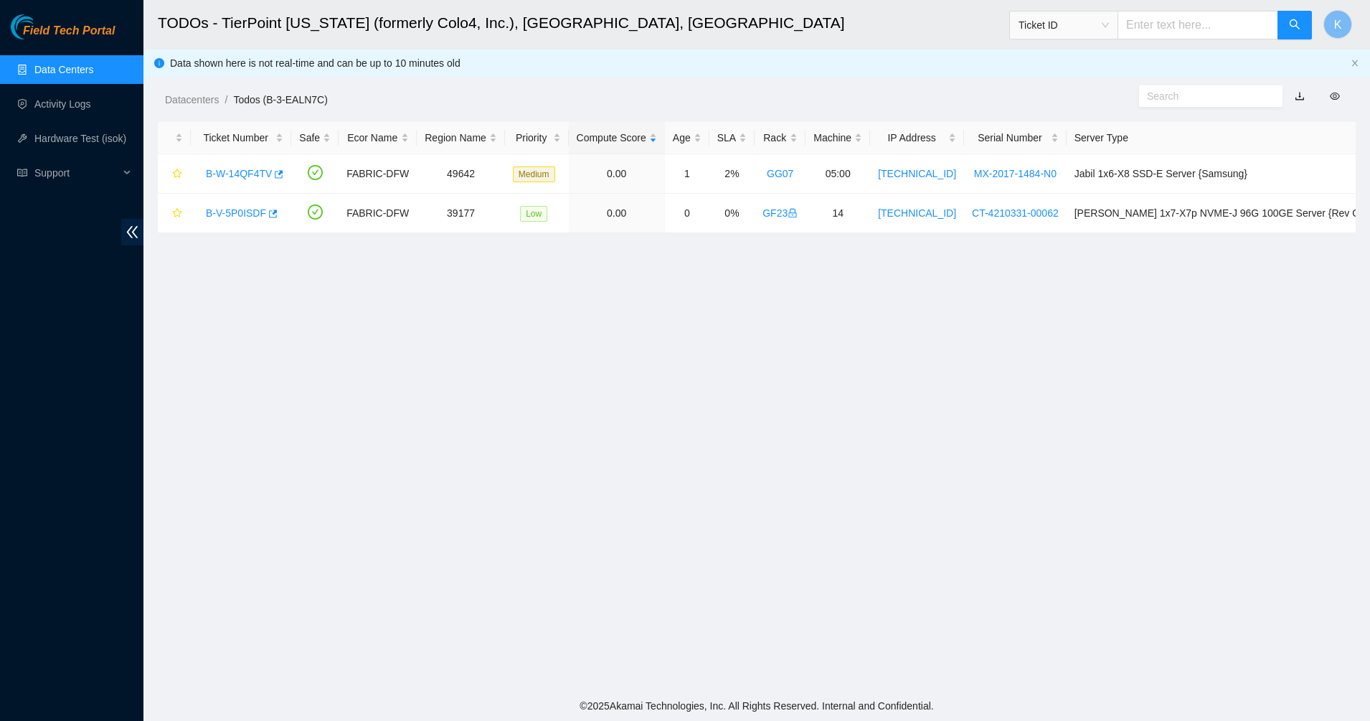
click at [60, 74] on link "Data Centers" at bounding box center [63, 69] width 59 height 11
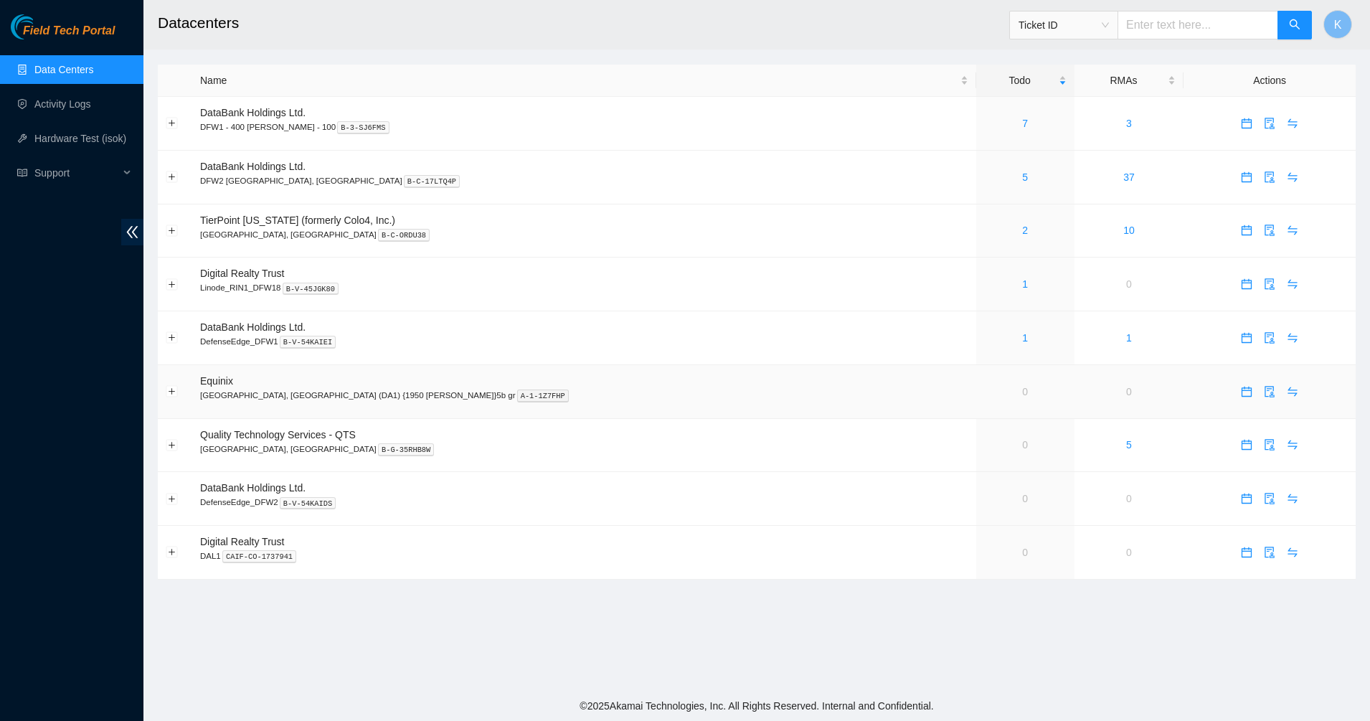
click at [1022, 391] on link "0" at bounding box center [1025, 391] width 6 height 11
click at [55, 391] on div "Field Tech Portal Data Centers Activity Logs Hardware Test (isok) Support" at bounding box center [71, 367] width 143 height 706
